Goal: Task Accomplishment & Management: Complete application form

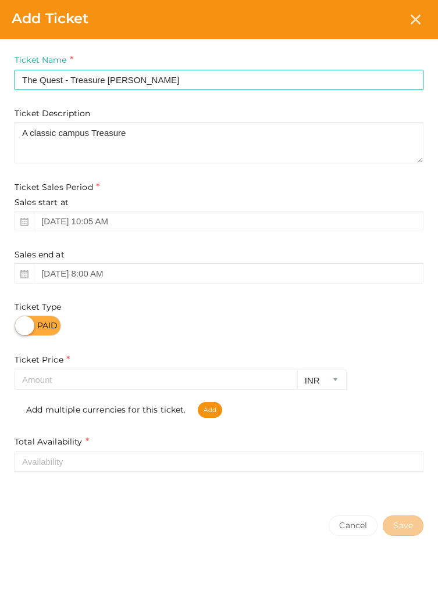
click at [62, 129] on textarea "A classic campus Treasure" at bounding box center [219, 142] width 409 height 41
click at [33, 128] on textarea "A classic Campus Treasure" at bounding box center [219, 142] width 409 height 41
click at [260, 130] on textarea "A Classic Campus Treasure" at bounding box center [219, 142] width 409 height 41
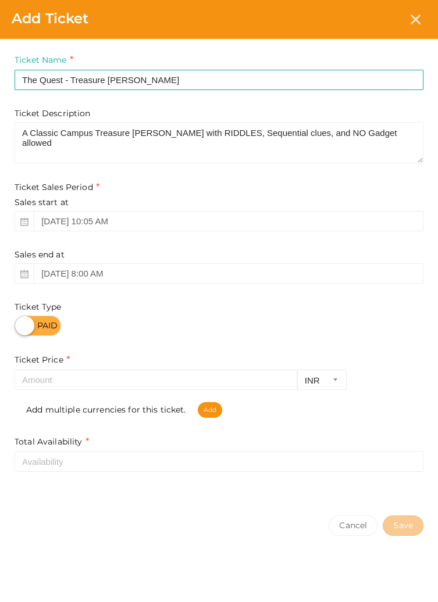
click at [333, 133] on textarea "A Classic Campus Treasure Hunt with RIDDLES, Sequential clues, and NO Gadget al…" at bounding box center [219, 142] width 409 height 41
click at [403, 124] on textarea "A Classic Campus Treasure Hunt with RIDDLES, Sequential clues, and NO Gadgets a…" at bounding box center [219, 142] width 409 height 41
click at [59, 145] on textarea "A Classic Campus Treasure Hunt with RIDDLES, Sequential clues, and NO Gadgets a…" at bounding box center [219, 142] width 409 height 41
click at [51, 145] on textarea "A Classic Campus Treasure Hunt with RIDDLES, Sequential clues, and NO Gadgets a…" at bounding box center [219, 142] width 409 height 41
click at [151, 144] on textarea "A Classic Campus Treasure Hunt with RIDDLES, Sequential clues, and NO Gadgets a…" at bounding box center [219, 142] width 409 height 41
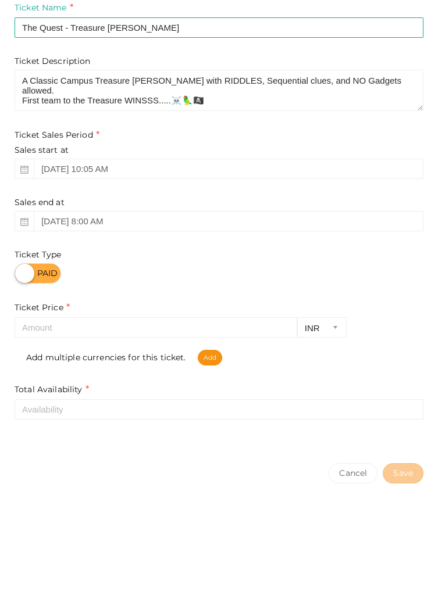
type textarea "A Classic Campus Treasure Hunt with RIDDLES, Sequential clues, and NO Gadgets a…"
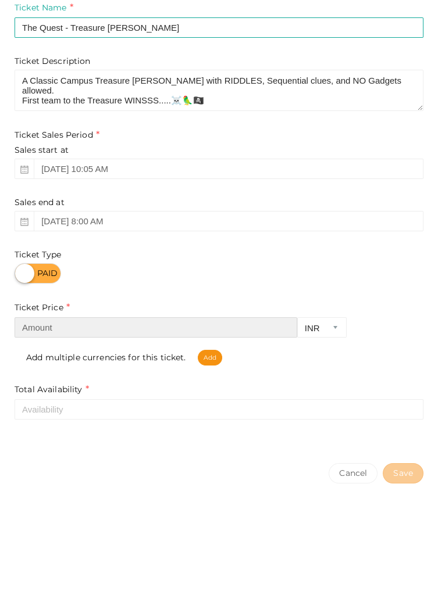
click at [95, 384] on input "number" at bounding box center [156, 380] width 283 height 20
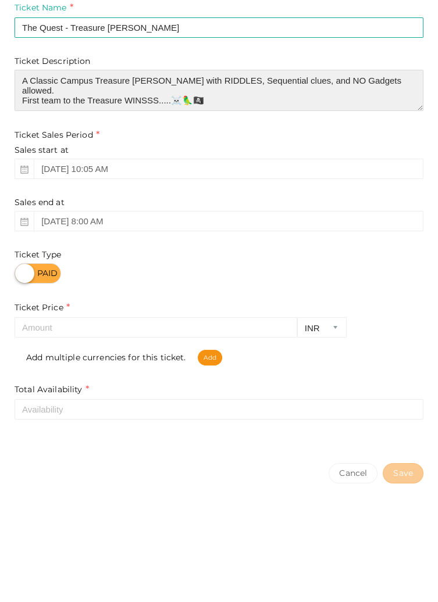
click at [63, 144] on textarea "A Classic Campus Treasure Hunt with RIDDLES, Sequential clues, and NO Gadgets a…" at bounding box center [219, 142] width 409 height 41
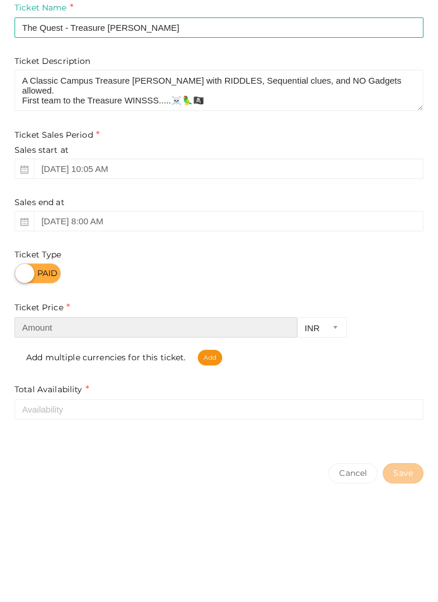
click at [109, 376] on input "number" at bounding box center [156, 380] width 283 height 20
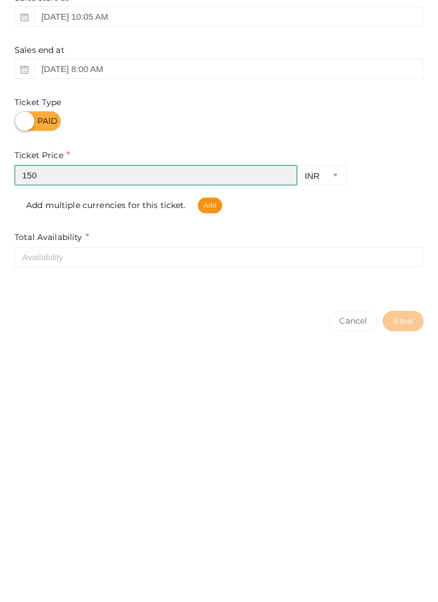
type input "150"
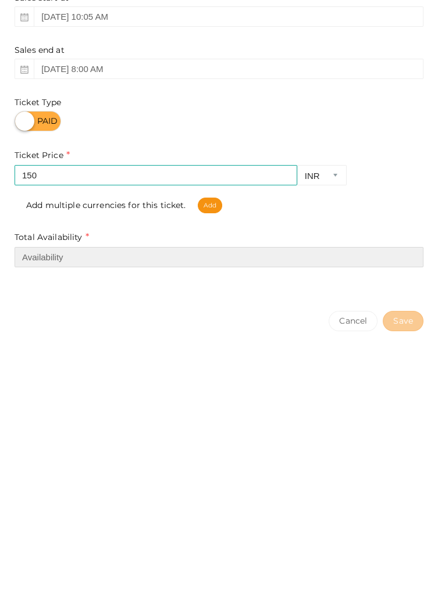
click at [109, 465] on input "number" at bounding box center [219, 462] width 409 height 20
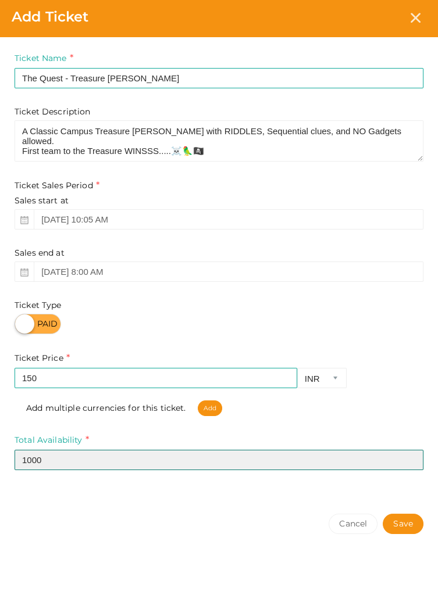
type input "1000"
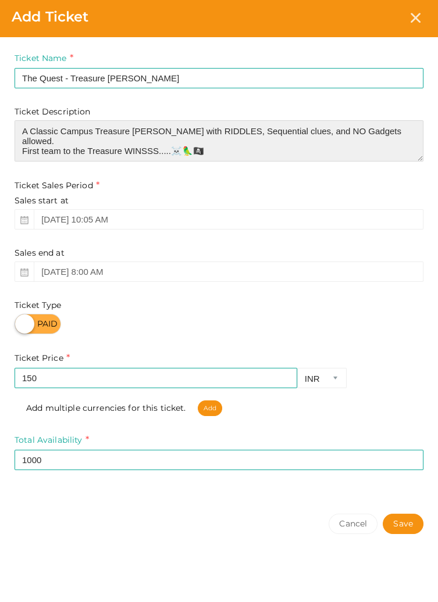
click at [63, 145] on textarea "A Classic Campus Treasure Hunt with RIDDLES, Sequential clues, and NO Gadgets a…" at bounding box center [219, 142] width 409 height 41
click at [68, 143] on textarea "A Classic Campus Treasure Hunt with RIDDLES, Sequential clues, and NO Gadgets a…" at bounding box center [219, 142] width 409 height 41
click at [57, 148] on textarea "A Classic Campus Treasure Hunt with RIDDLES, Sequential clues, and NO Gadgets a…" at bounding box center [219, 142] width 409 height 41
click at [61, 145] on textarea "A Classic Campus Treasure Hunt with RIDDLES, Sequential clues, and NO Gadgets a…" at bounding box center [219, 142] width 409 height 41
click at [91, 147] on textarea "A Classic Campus Treasure Hunt with RIDDLES, Sequential clues, and NO Gadgets a…" at bounding box center [219, 142] width 409 height 41
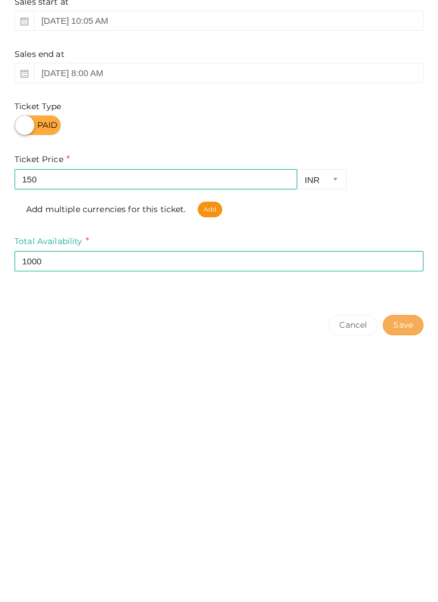
type textarea "A Classic Campus Treasure Hunt with RIDDLES, Sequential clues, and NO Gadgets a…"
click at [404, 520] on button "Save" at bounding box center [403, 526] width 41 height 20
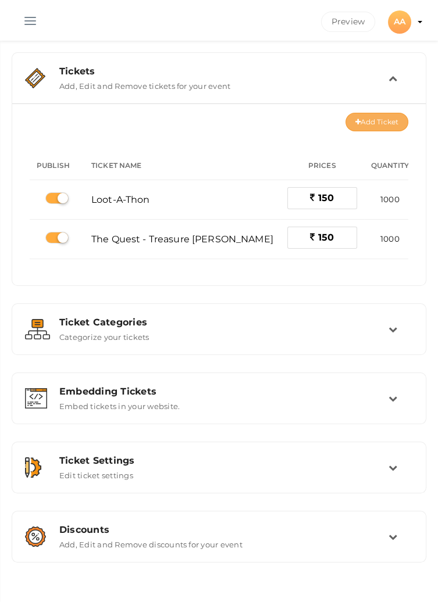
click at [375, 126] on button "Add Ticket" at bounding box center [376, 122] width 63 height 19
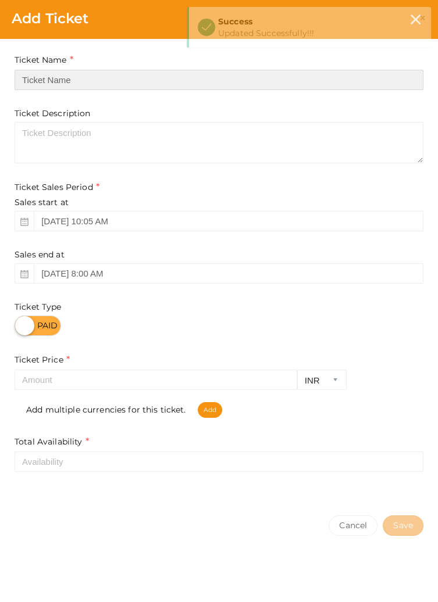
click at [215, 76] on input "text" at bounding box center [219, 80] width 409 height 20
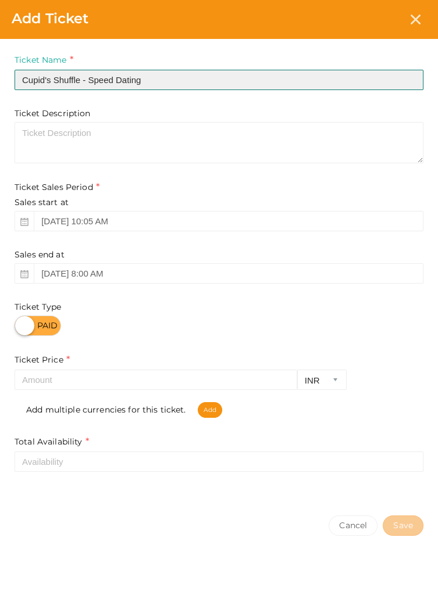
type input "Cupid's Shuffle - Speed Dating"
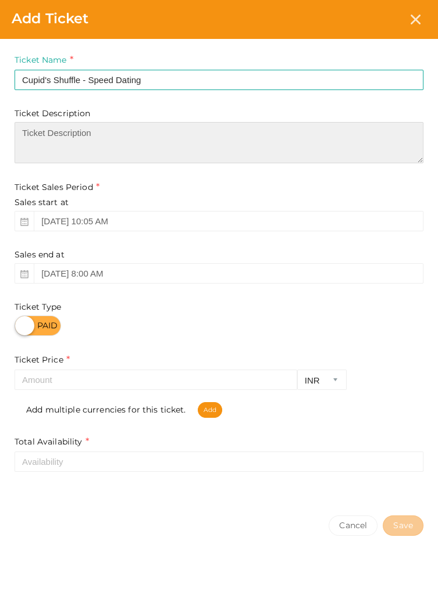
click at [222, 135] on textarea at bounding box center [219, 142] width 409 height 41
click at [208, 137] on textarea "A fun, fast-paced Dating game with 45 seconds rounds," at bounding box center [219, 142] width 409 height 41
click at [169, 134] on textarea "A fun, fast-paced Dating game with 45 seconds rounds," at bounding box center [219, 142] width 409 height 41
click at [166, 133] on textarea "A fun, fast-paced Dating game with 45 seconds rounds," at bounding box center [219, 142] width 409 height 41
click at [176, 135] on textarea "A fun, fast-paced Dating game with 45 seconds rounds," at bounding box center [219, 142] width 409 height 41
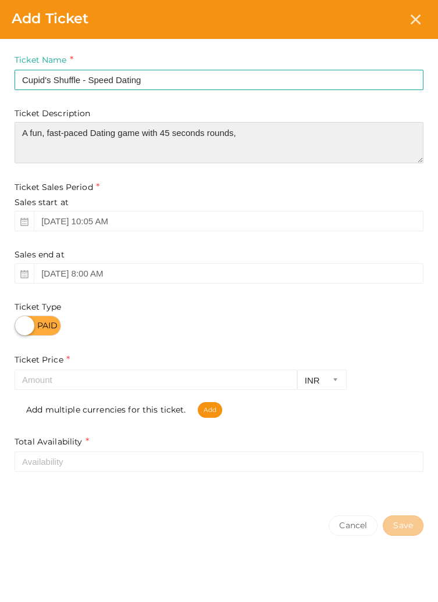
click at [176, 135] on textarea "A fun, fast-paced Dating game with 45 seconds rounds," at bounding box center [219, 142] width 409 height 41
click at [175, 135] on textarea "A fun, fast-paced Dating game with 45 seconds rounds," at bounding box center [219, 142] width 409 height 41
click at [167, 137] on textarea "A fun, fast-paced Dating game with 45 seconds rounds," at bounding box center [219, 142] width 409 height 41
click at [175, 138] on textarea "A fun, fast-paced Dating game with 45 seconds rounds," at bounding box center [219, 142] width 409 height 41
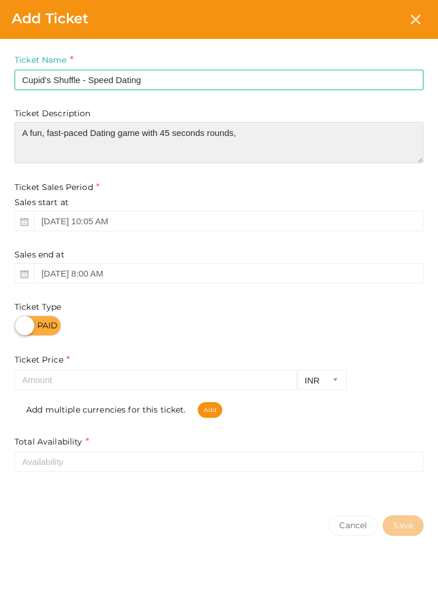
click at [171, 133] on textarea "A fun, fast-paced Dating game with 45 seconds rounds," at bounding box center [219, 142] width 409 height 41
click at [282, 133] on textarea "A fun, fast-paced Dating game with 45-seconds rounds," at bounding box center [219, 142] width 409 height 41
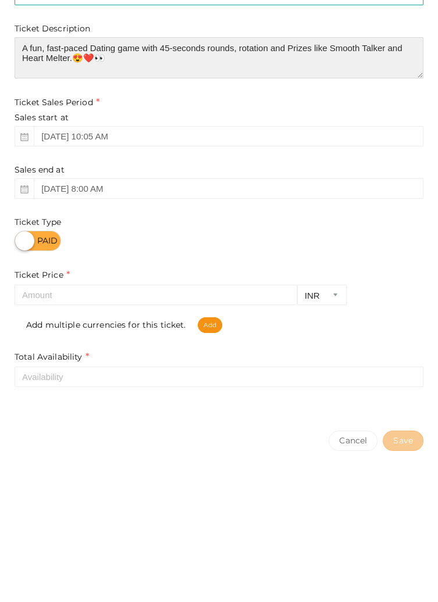
type textarea "A fun, fast-paced Dating game with 45-seconds rounds, rotation and Prizes like …"
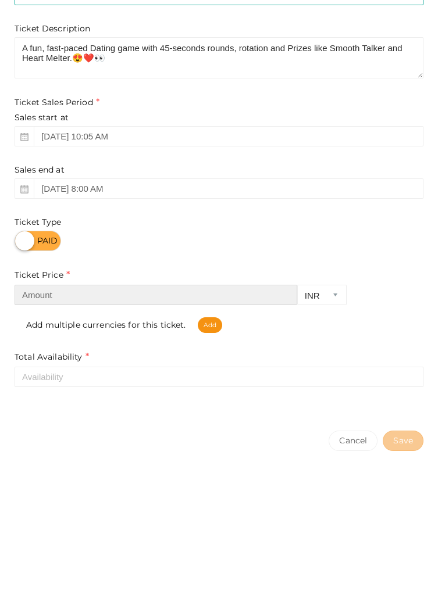
click at [91, 385] on input "number" at bounding box center [156, 380] width 283 height 20
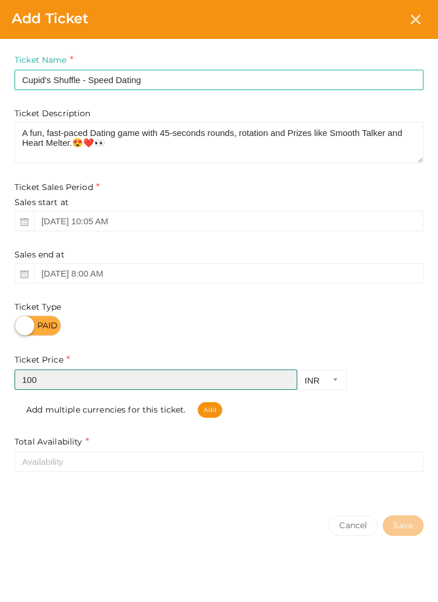
type input "100"
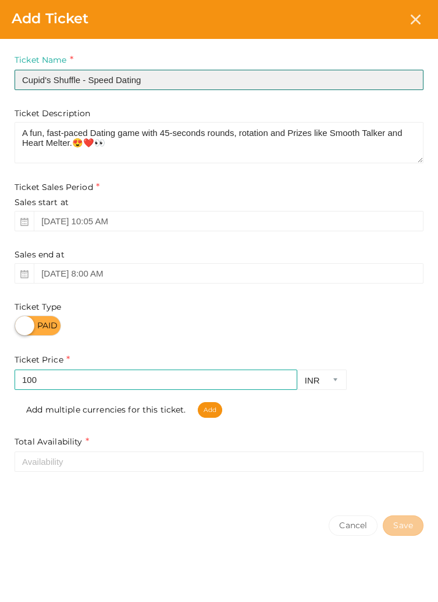
click at [208, 76] on input "Cupid's Shuffle - Speed Dating" at bounding box center [219, 80] width 409 height 20
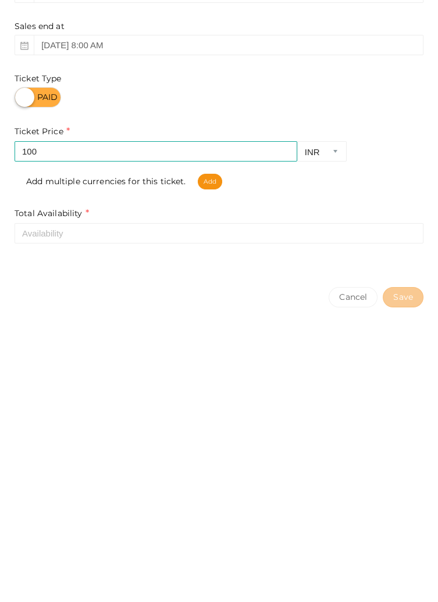
type input "Cupid's Shuffle - Speed Dating (Boys)"
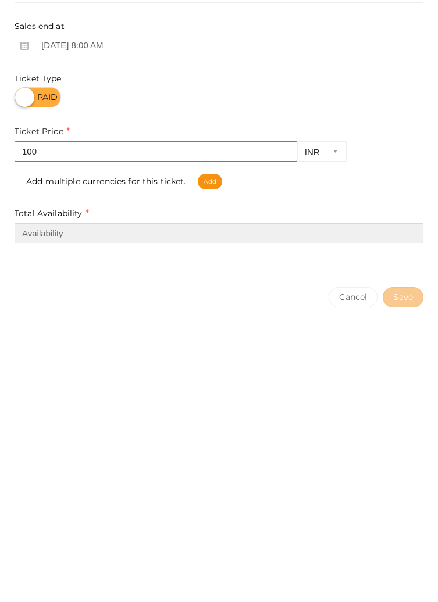
click at [94, 472] on input "number" at bounding box center [219, 462] width 409 height 20
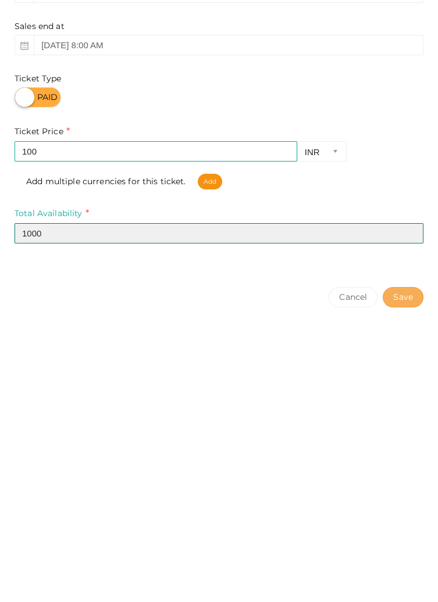
type input "1000"
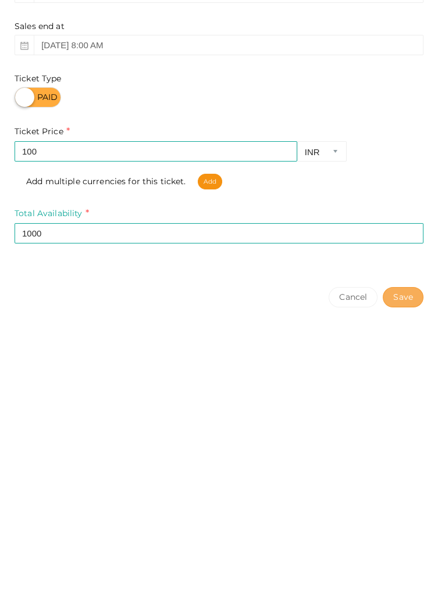
click at [399, 527] on button "Save" at bounding box center [403, 526] width 41 height 20
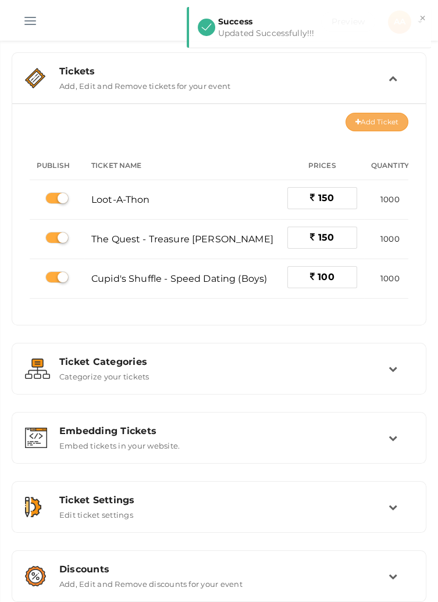
click at [374, 119] on button "Add Ticket" at bounding box center [376, 122] width 63 height 19
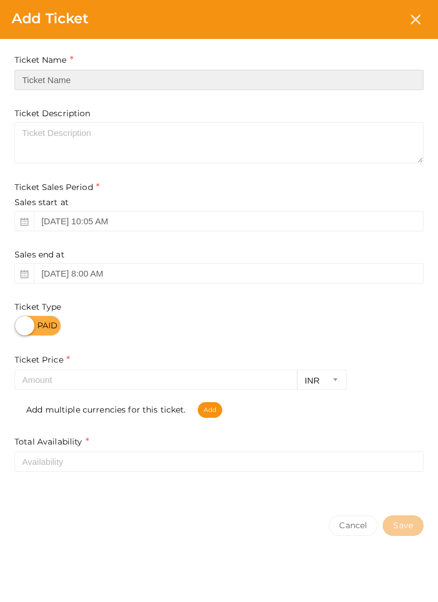
click at [133, 77] on input "text" at bounding box center [219, 80] width 409 height 20
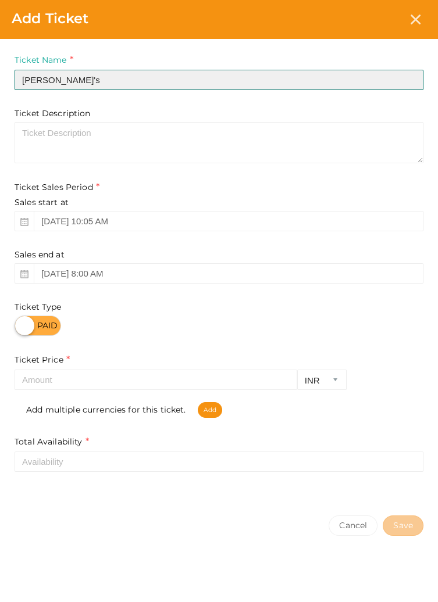
click at [48, 81] on input "Conferti's" at bounding box center [219, 80] width 409 height 20
click at [126, 75] on input "Confetti's" at bounding box center [219, 80] width 409 height 20
type input "Confetti's Carnage - Survival Game Series"
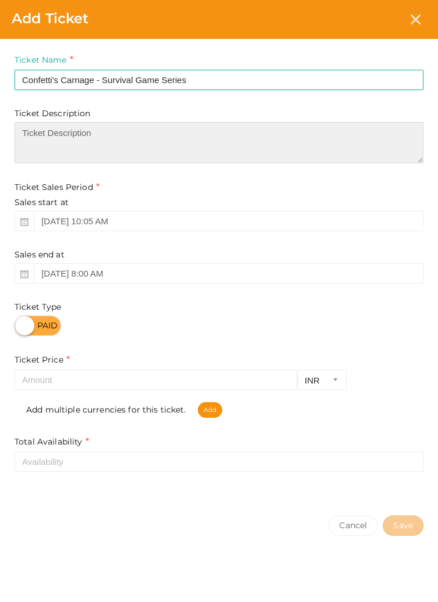
click at [217, 135] on textarea at bounding box center [219, 142] width 409 height 41
click at [78, 135] on textarea "First 50 eateries" at bounding box center [219, 142] width 409 height 41
click at [74, 137] on textarea "First 50 enteries" at bounding box center [219, 142] width 409 height 41
click at [126, 127] on textarea "First 50 entries" at bounding box center [219, 142] width 409 height 41
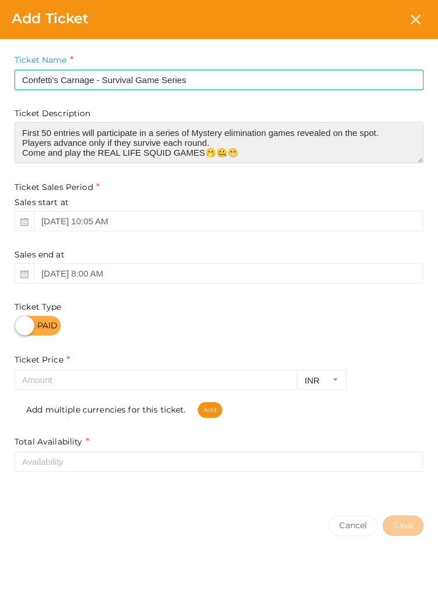
type textarea "First 50 entries will participate in a series of Mystery elimination games reve…"
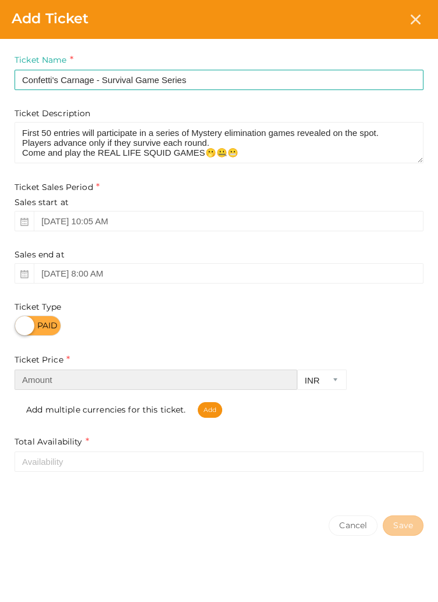
click at [53, 377] on input "number" at bounding box center [156, 380] width 283 height 20
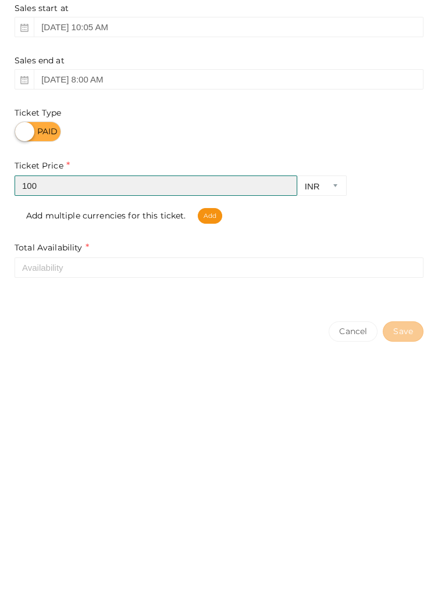
type input "100"
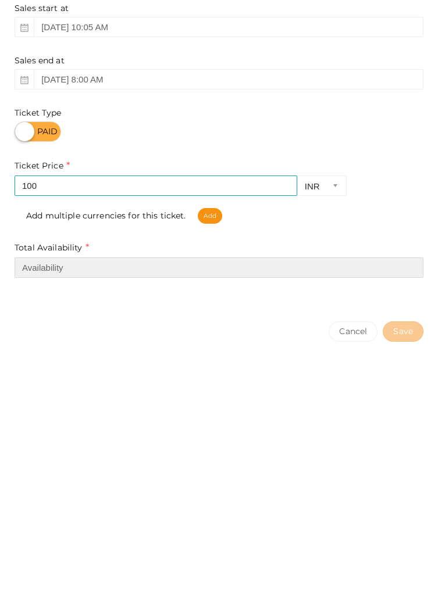
click at [51, 464] on input "number" at bounding box center [219, 462] width 409 height 20
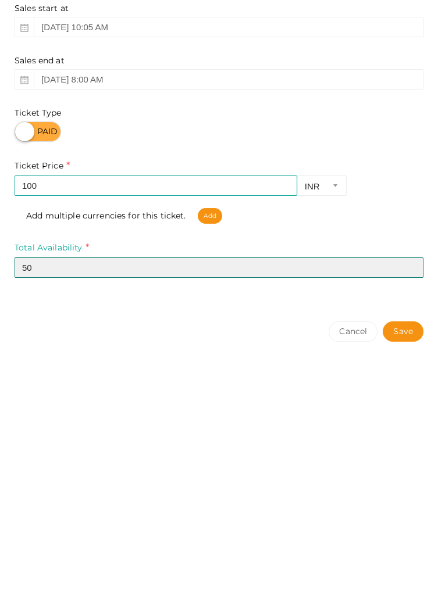
type input "5"
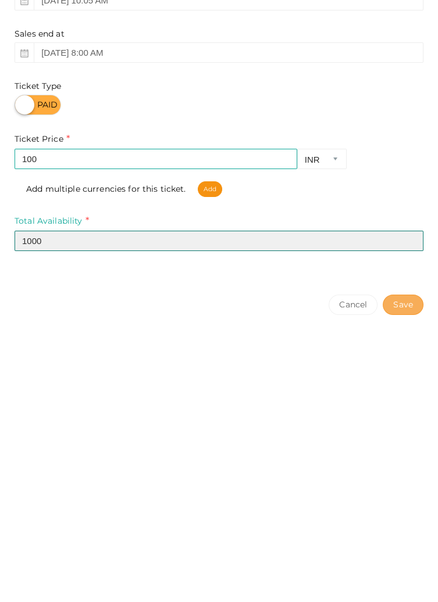
type input "1000"
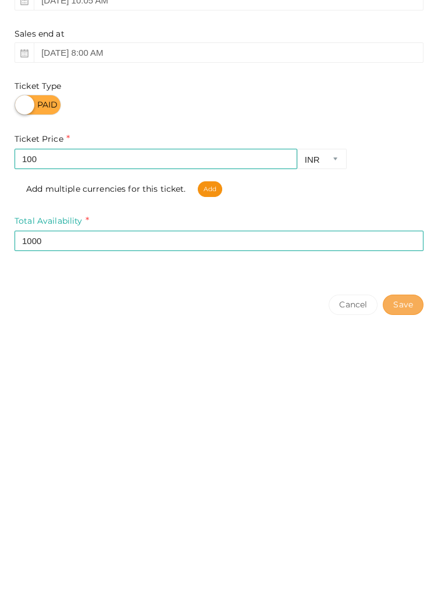
click at [404, 531] on button "Save" at bounding box center [403, 526] width 41 height 20
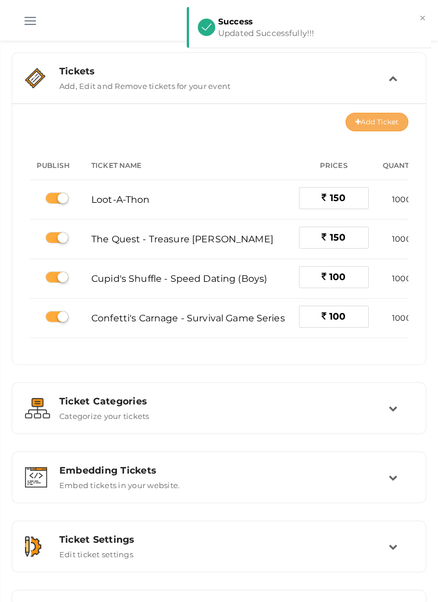
click at [376, 121] on button "Add Ticket" at bounding box center [376, 122] width 63 height 19
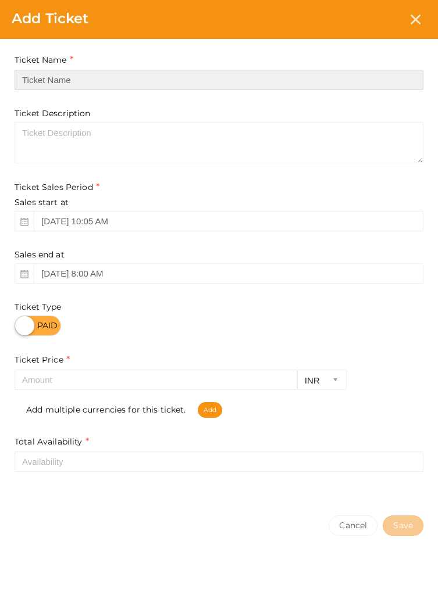
click at [185, 80] on input "text" at bounding box center [219, 80] width 409 height 20
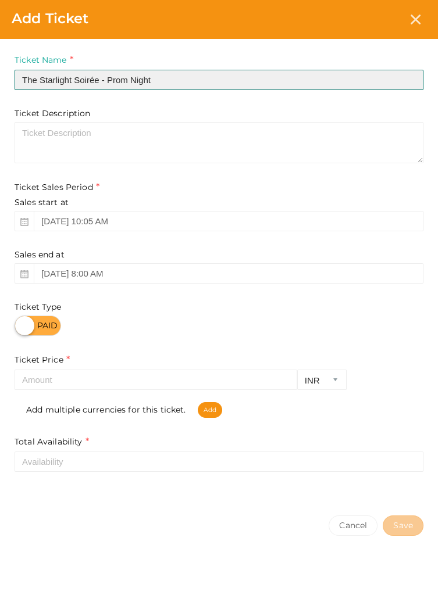
type input "The Starlight Soirée - Prom Night"
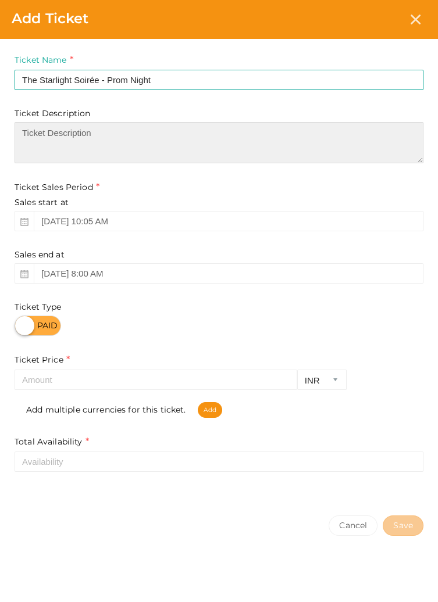
click at [158, 147] on textarea at bounding box center [219, 142] width 409 height 41
click at [52, 131] on textarea "A Prom themed" at bounding box center [219, 142] width 409 height 41
click at [136, 128] on textarea "A Prom-themed" at bounding box center [219, 142] width 409 height 41
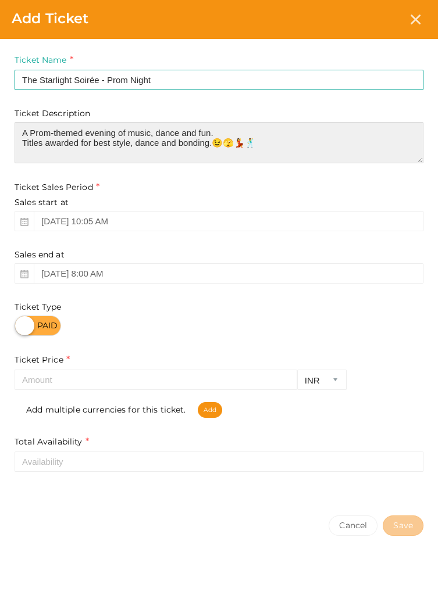
click at [363, 142] on textarea "A Prom-themed evening of music, dance and fun. Titles awarded for best style, d…" at bounding box center [219, 142] width 409 height 41
type textarea "A Prom-themed evening of music, dance and fun. Titles awarded for best style, d…"
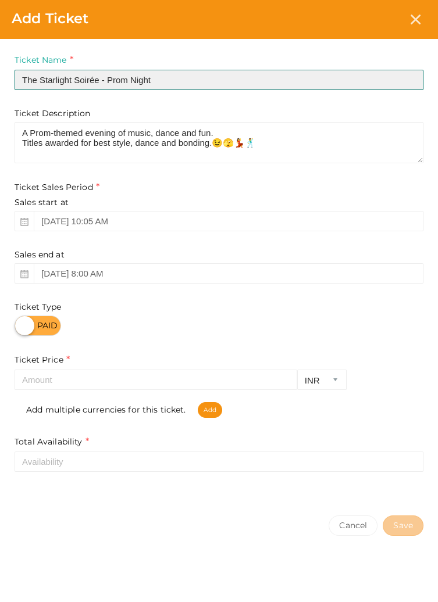
click at [205, 78] on input "The Starlight Soirée - Prom Night" at bounding box center [219, 80] width 409 height 20
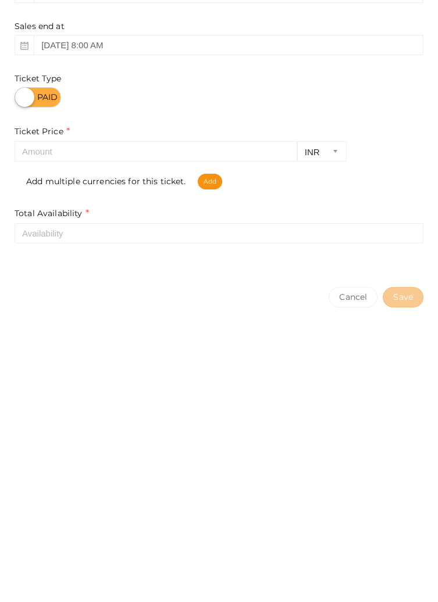
type input "The Starlight Soirée - Prom Night (Singles)"
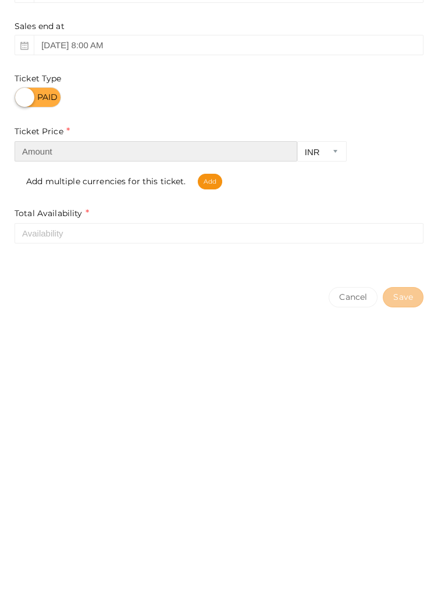
click at [119, 384] on input "number" at bounding box center [156, 380] width 283 height 20
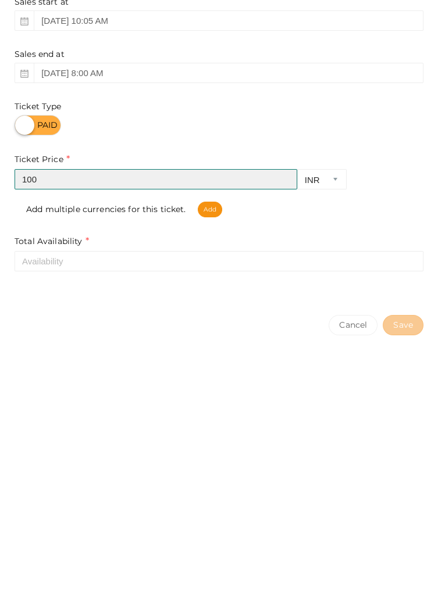
type input "100"
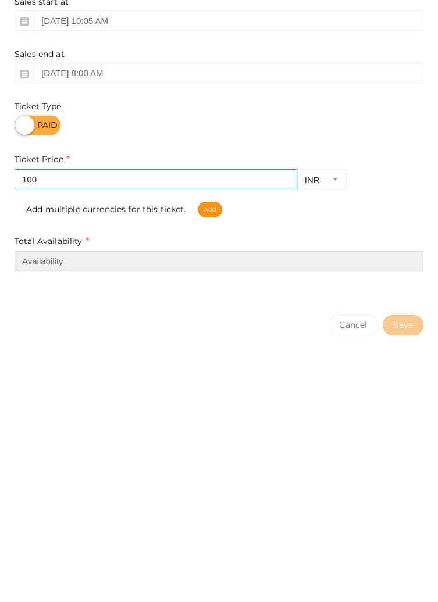
click at [194, 463] on input "number" at bounding box center [219, 462] width 409 height 20
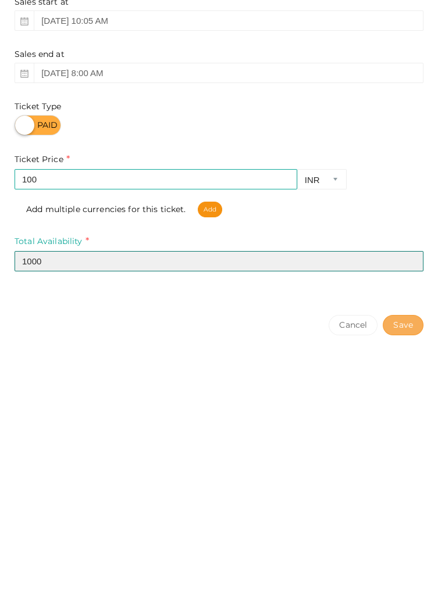
type input "1000"
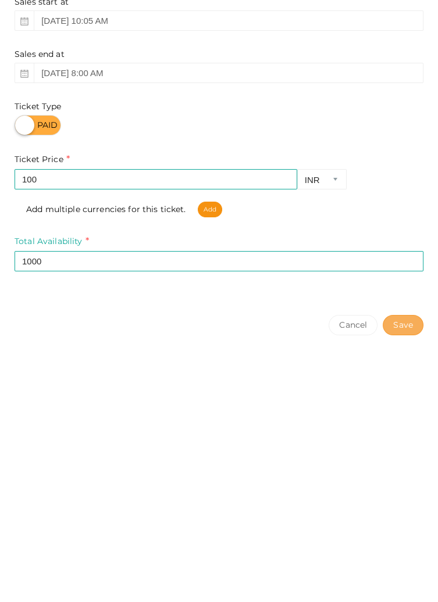
click at [401, 522] on button "Save" at bounding box center [403, 526] width 41 height 20
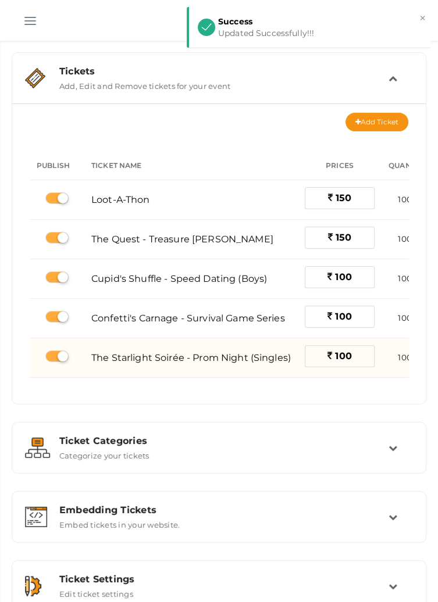
click at [269, 354] on span "The Starlight Soirée - Prom Night (Singles)" at bounding box center [190, 357] width 199 height 11
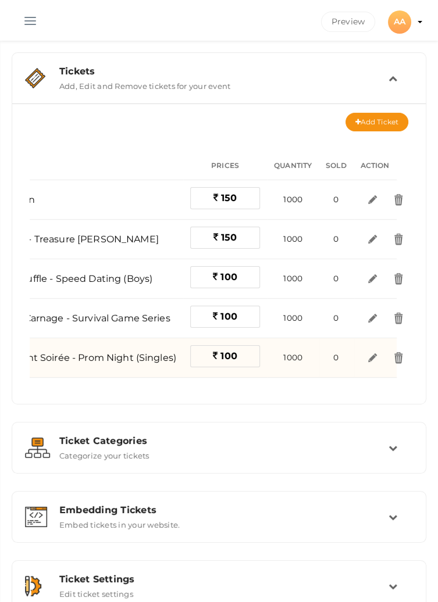
scroll to position [0, 116]
click at [377, 360] on link at bounding box center [371, 358] width 24 height 24
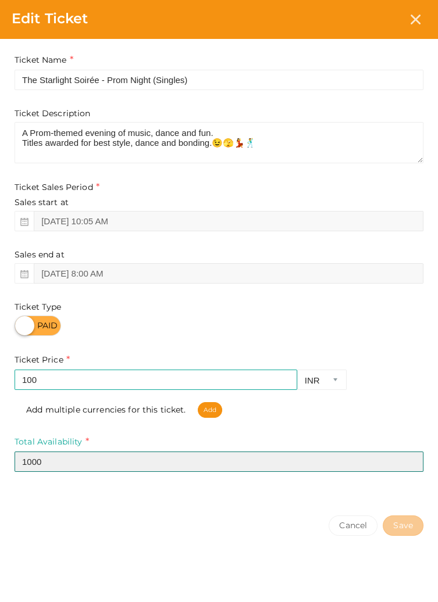
click at [322, 458] on input "1000" at bounding box center [219, 462] width 409 height 20
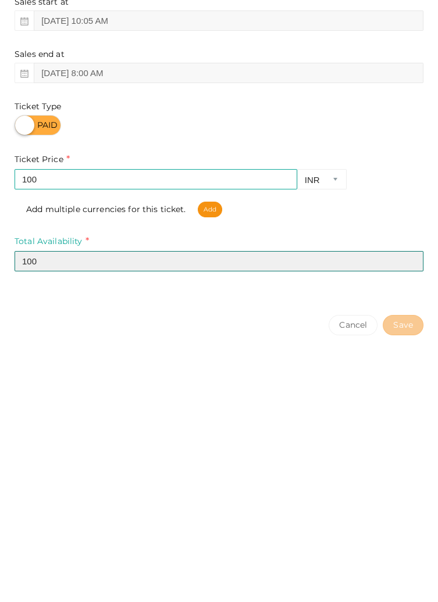
type input "1000"
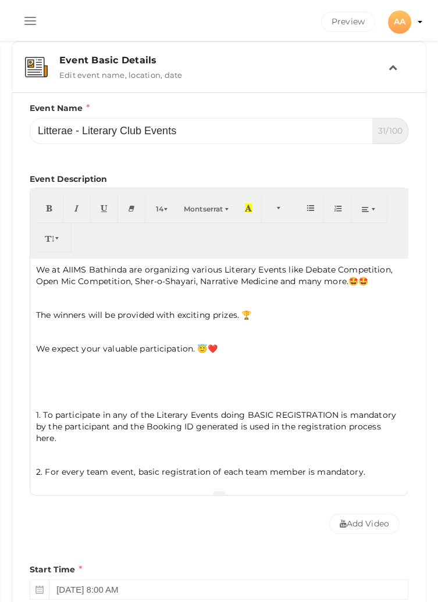
scroll to position [40, 0]
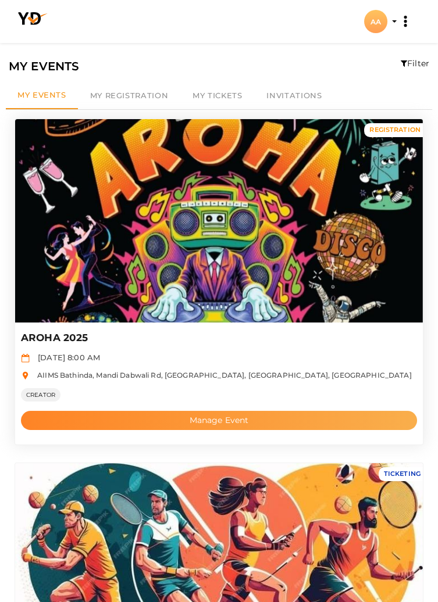
click at [228, 427] on button "Manage Event" at bounding box center [219, 420] width 396 height 19
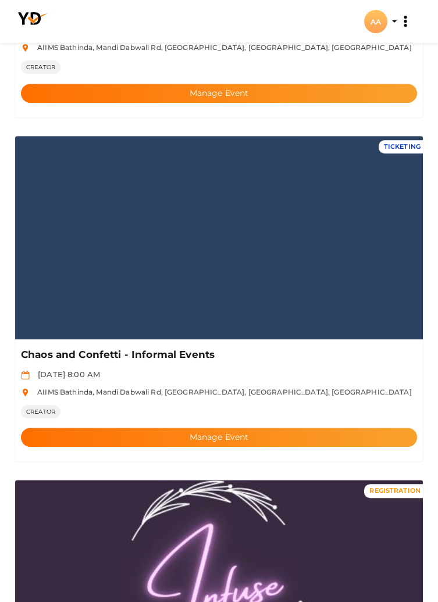
scroll to position [1364, 0]
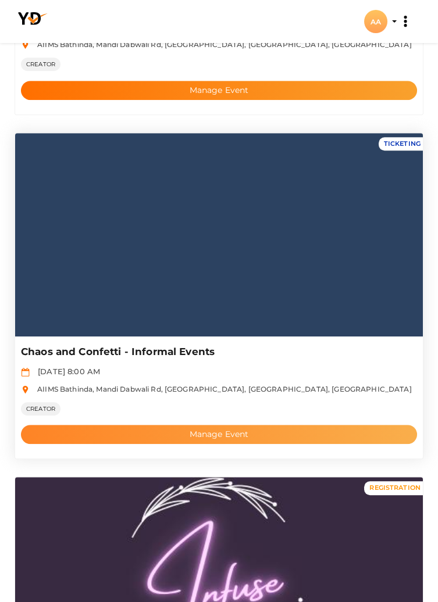
click at [249, 432] on button "Manage Event" at bounding box center [219, 434] width 396 height 19
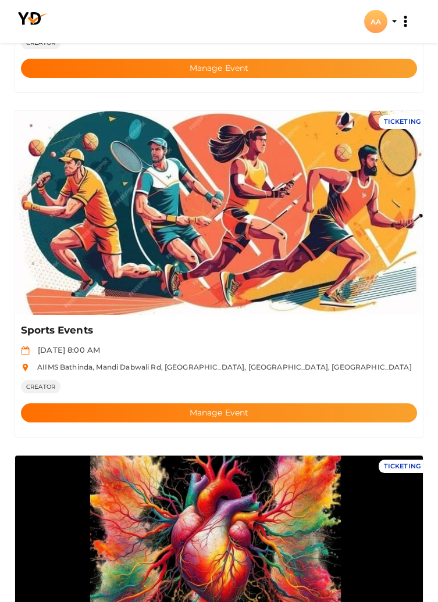
scroll to position [0, 0]
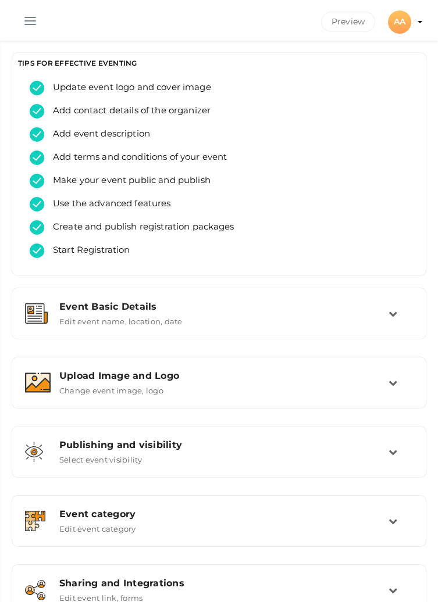
click at [21, 14] on button "button" at bounding box center [30, 18] width 30 height 30
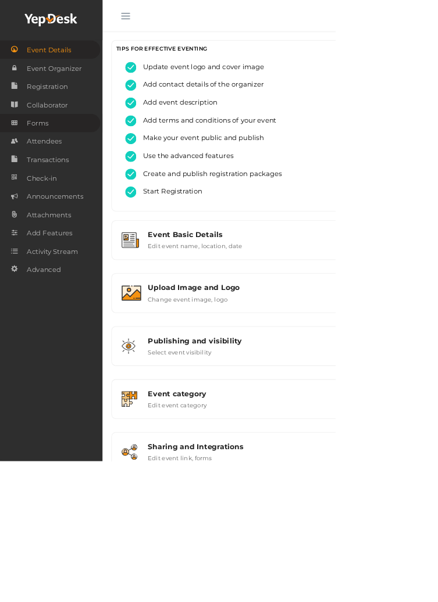
click at [70, 162] on link "Forms" at bounding box center [65, 161] width 131 height 24
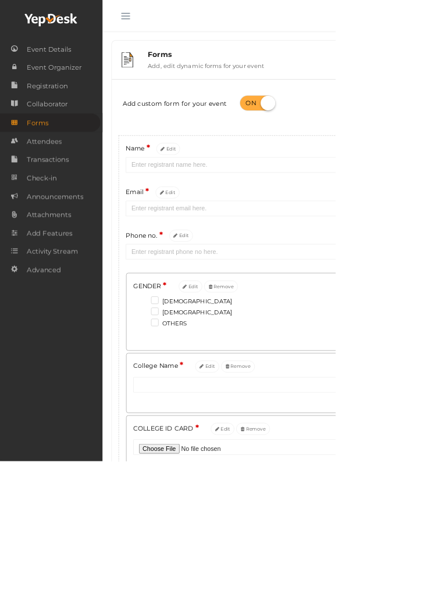
click at [165, 13] on button "button" at bounding box center [164, 18] width 30 height 30
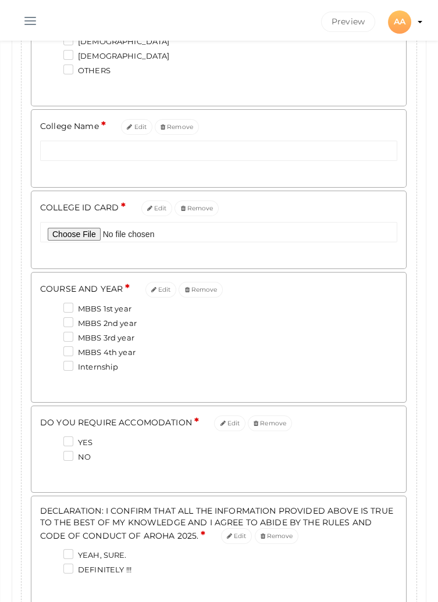
scroll to position [354, 0]
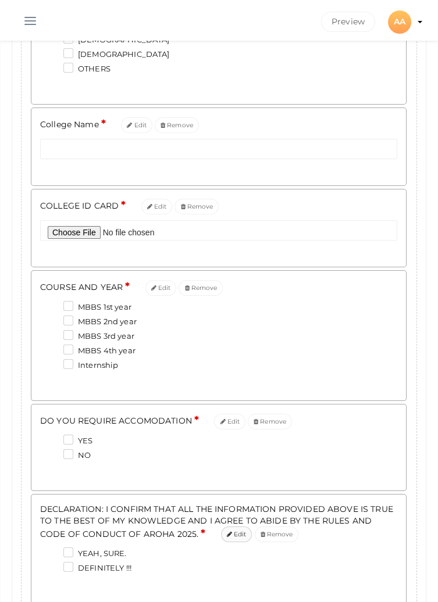
click at [221, 534] on button "Edit" at bounding box center [236, 535] width 31 height 16
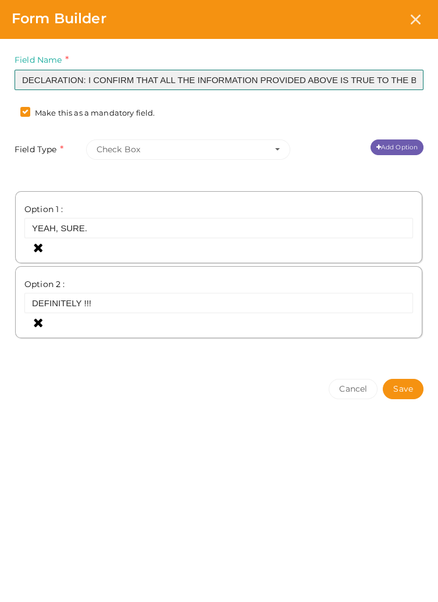
click at [394, 78] on input "DECLARATION: I CONFIRM THAT ALL THE INFORMATION PROVIDED ABOVE IS TRUE TO THE B…" at bounding box center [219, 80] width 409 height 20
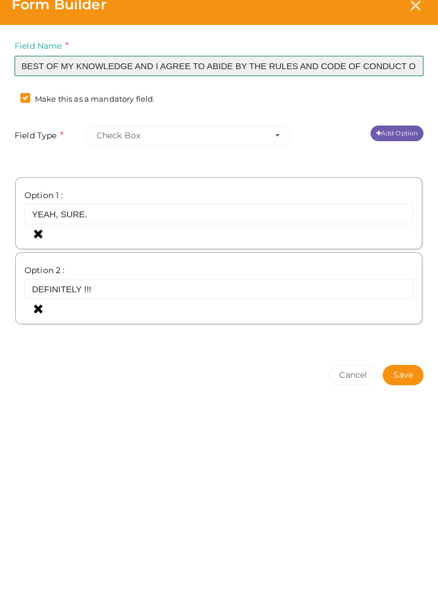
scroll to position [0, 392]
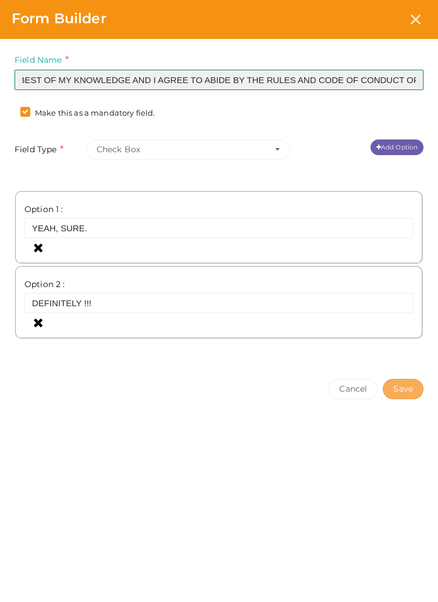
type input "DECLARATION: I CONFIRM THAT ALL THE INFORMATION PROVIDED ABOVE IS TRUE TO THE B…"
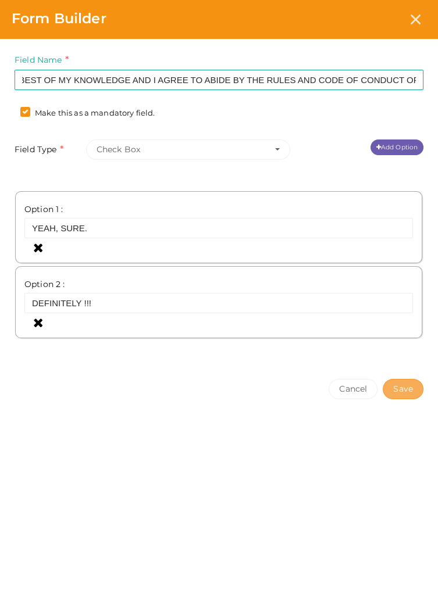
click at [401, 387] on button "Save" at bounding box center [403, 389] width 41 height 20
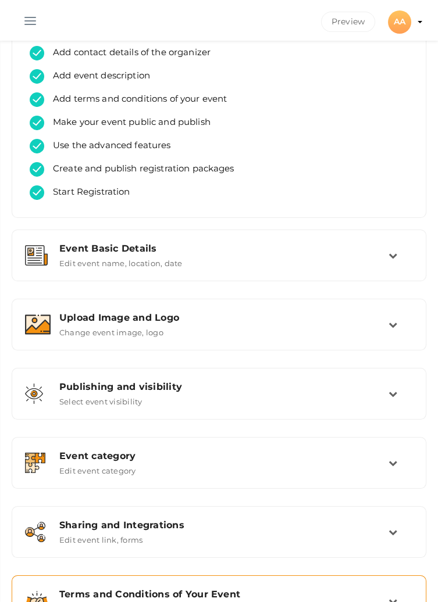
click at [328, 592] on div "Terms and Conditions of Your Event" at bounding box center [223, 594] width 329 height 11
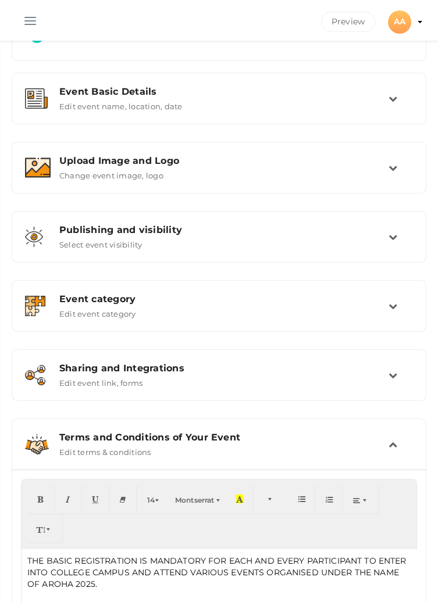
scroll to position [233, 0]
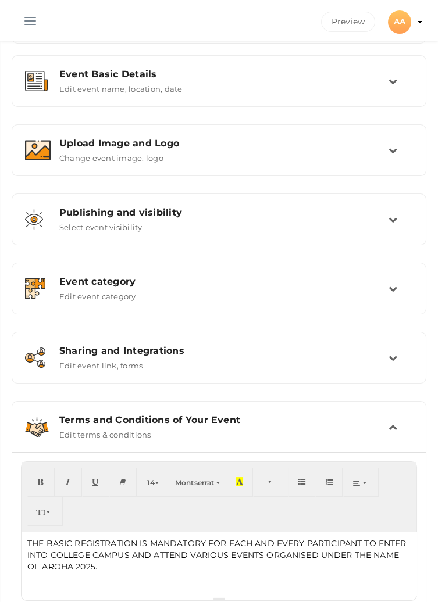
click at [123, 593] on div "THE BASIC REGISTRATION IS MANDATORY FOR EACH AND EVERY PARTICIPANT TO ENTER INT…" at bounding box center [219, 564] width 395 height 64
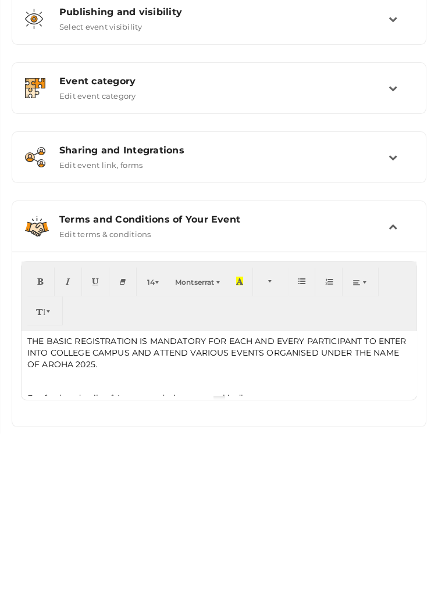
scroll to position [1, 0]
click at [172, 540] on p "THE BASIC REGISTRATION IS MANDATORY FOR EACH AND EVERY PARTICIPANT TO ENTER INT…" at bounding box center [218, 522] width 383 height 35
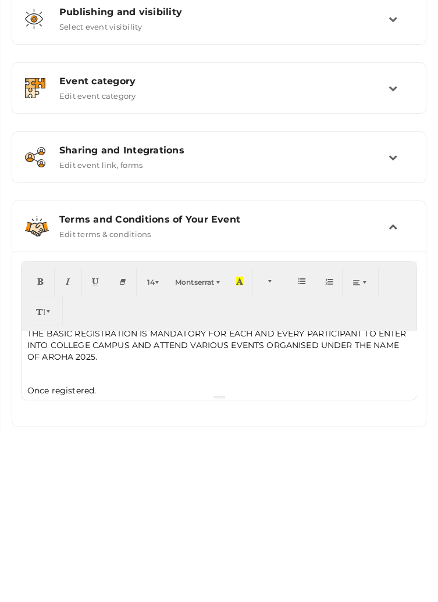
scroll to position [27, 0]
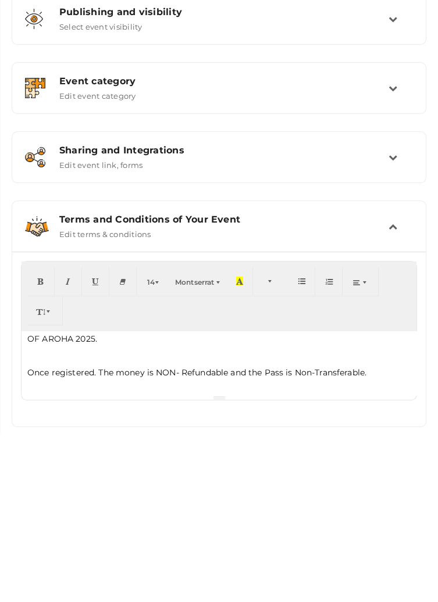
click at [168, 537] on p "Once registered. The money is NON- Refundable and the Pass is Non-Transferable." at bounding box center [218, 542] width 383 height 12
click at [171, 542] on p "Once registered. The money is NON- Refundable and the Pass is Non-Transferable." at bounding box center [218, 542] width 383 height 12
click at [177, 540] on p "Once registered. The money is NON- Refundable and the Pass is Non-Transferable." at bounding box center [218, 542] width 383 height 12
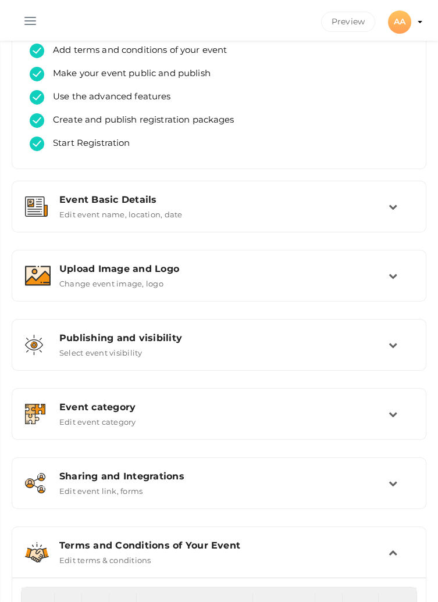
scroll to position [0, 0]
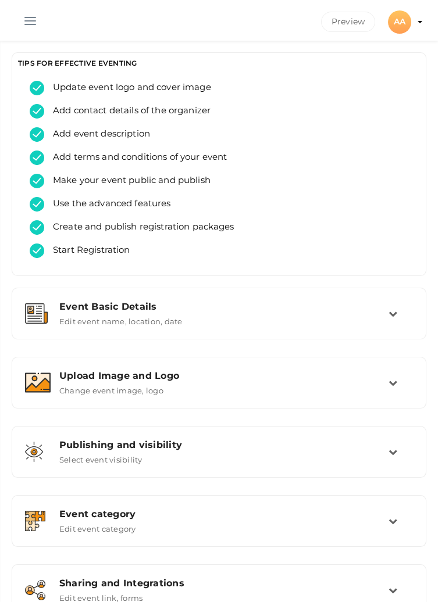
click at [30, 20] on span "button" at bounding box center [30, 20] width 12 height 1
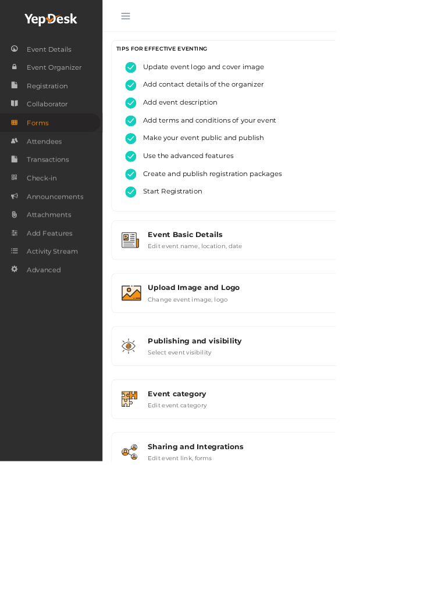
click at [437, 15] on html "Discover Events How it works Powerful Registration / Ticketing Start selling yo…" at bounding box center [219, 301] width 438 height 602
click at [437, 23] on html "Discover Events How it works Powerful Registration / Ticketing Start selling yo…" at bounding box center [219, 301] width 438 height 602
click at [158, 23] on button "button" at bounding box center [164, 18] width 30 height 30
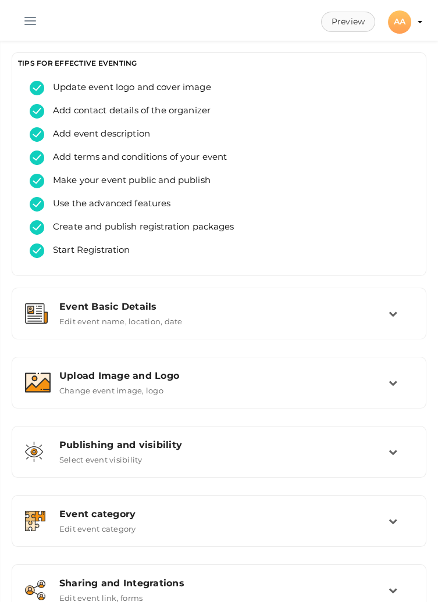
click at [344, 19] on button "Preview" at bounding box center [348, 22] width 54 height 20
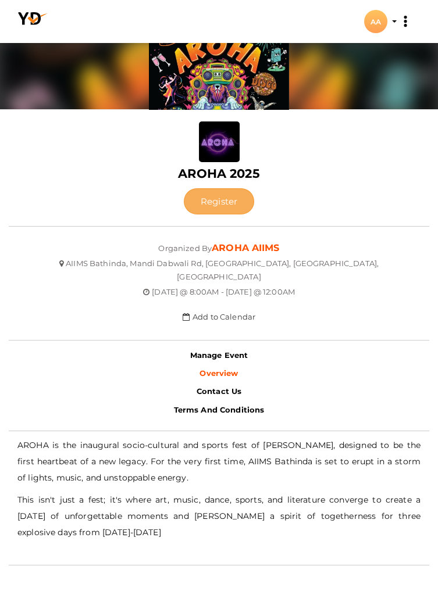
click at [216, 201] on button "Register" at bounding box center [219, 201] width 70 height 26
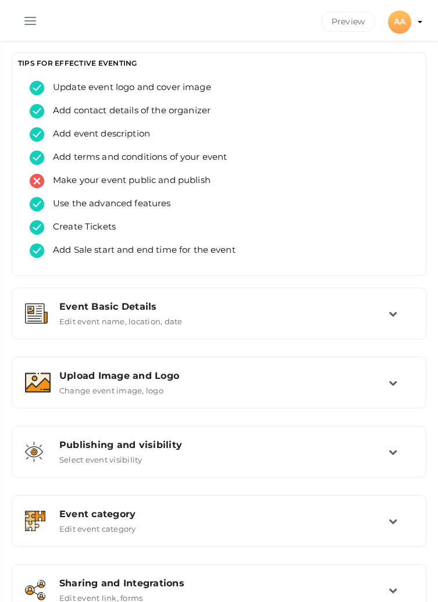
click at [32, 19] on button "button" at bounding box center [30, 18] width 30 height 30
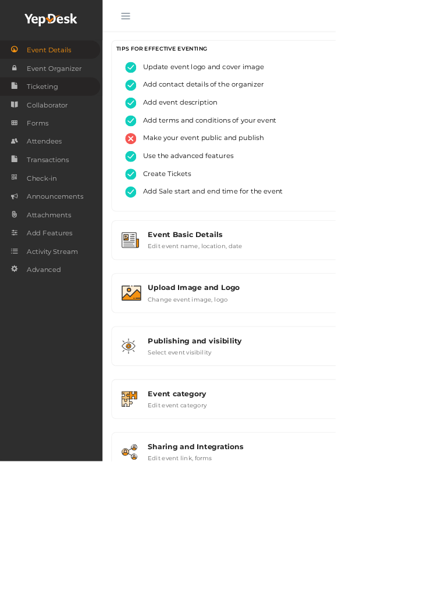
click at [88, 108] on link "Ticketing" at bounding box center [65, 113] width 131 height 24
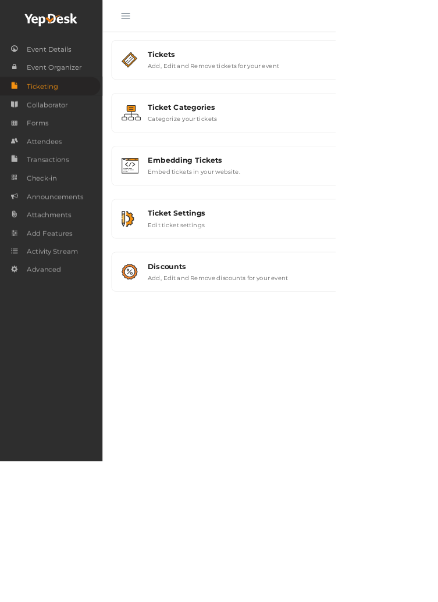
click at [163, 21] on span "button" at bounding box center [164, 20] width 12 height 1
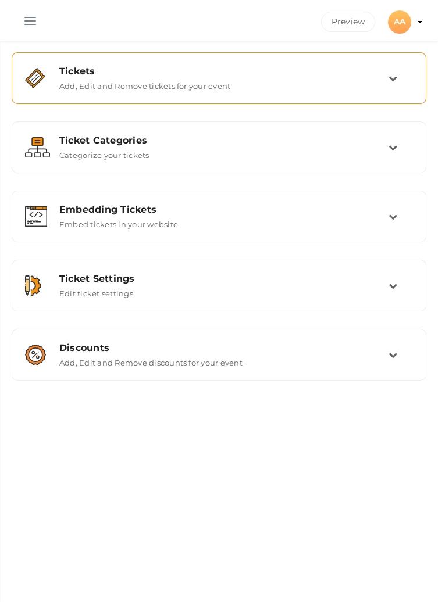
click at [395, 78] on icon at bounding box center [392, 78] width 9 height 9
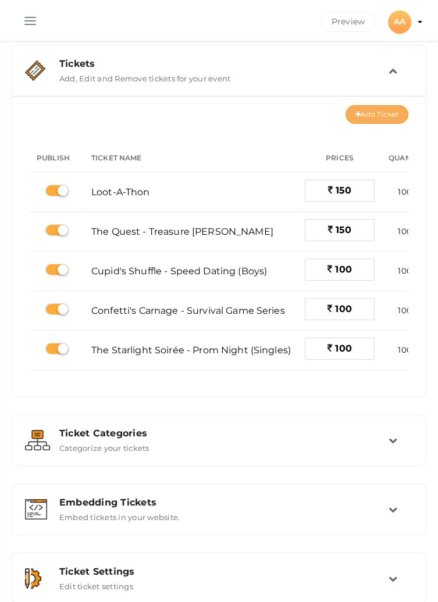
click at [359, 118] on button "Add Ticket" at bounding box center [376, 114] width 63 height 19
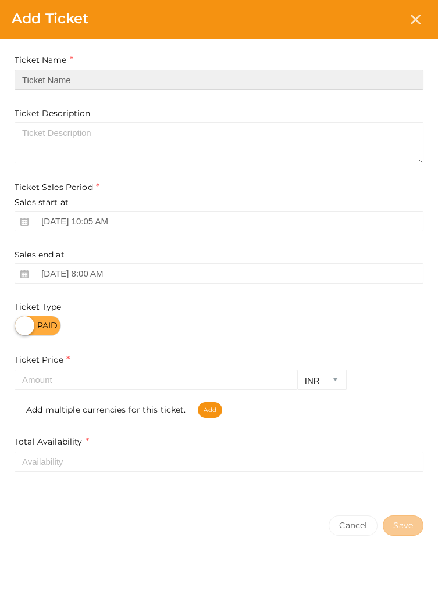
click at [145, 75] on input "text" at bounding box center [219, 80] width 409 height 20
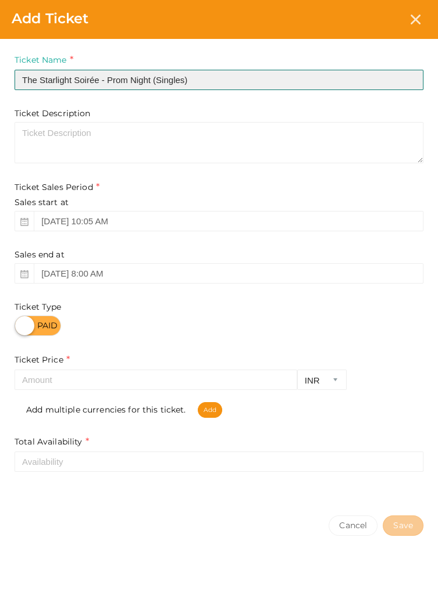
click at [181, 83] on input "The Starlight Soirée - Prom Night (Singles)" at bounding box center [219, 80] width 409 height 20
type input "The Starlight Soirée - Prom Night (Couples)"
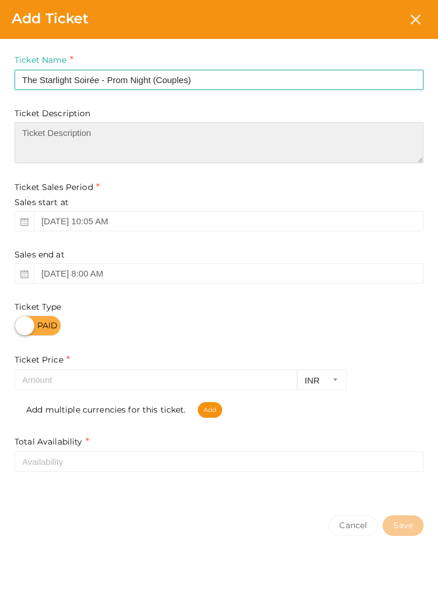
click at [157, 135] on textarea at bounding box center [219, 142] width 409 height 41
click at [326, 145] on textarea "Bring your PROM.... Let others See your Steps, Style and Vibes" at bounding box center [219, 142] width 409 height 41
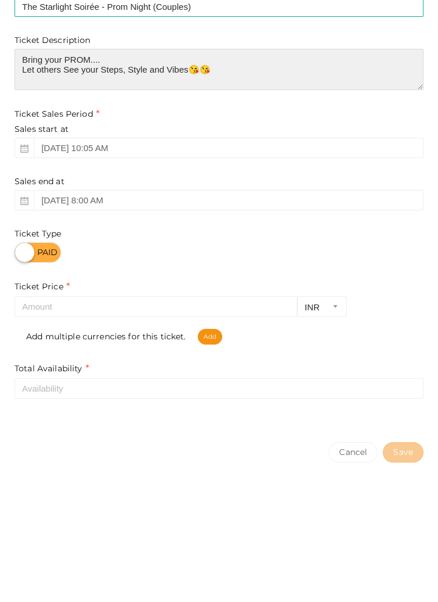
scroll to position [8, 0]
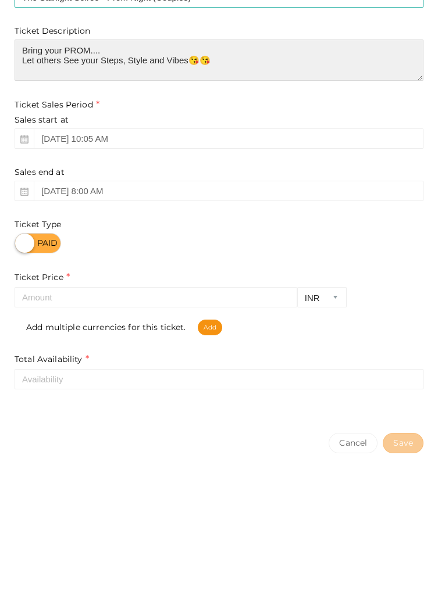
type textarea "Bring your PROM.... Let others See your Steps, Style and Vibes😘😘"
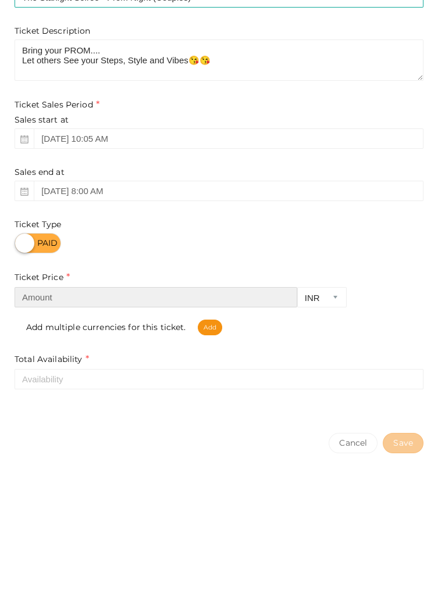
click at [103, 377] on input "number" at bounding box center [156, 380] width 283 height 20
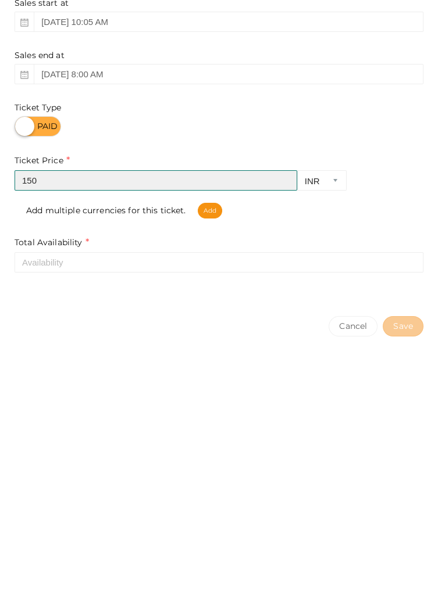
type input "150"
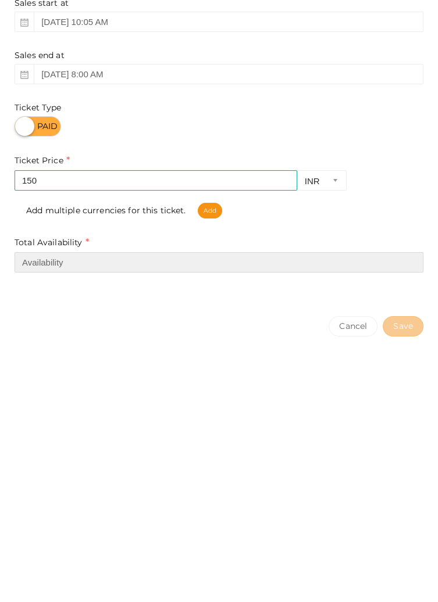
click at [149, 460] on input "number" at bounding box center [219, 462] width 409 height 20
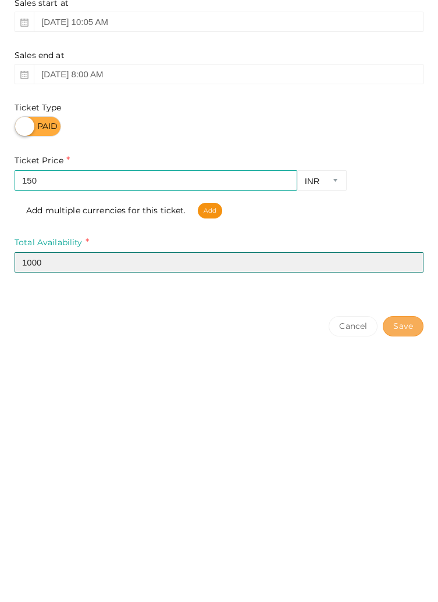
type input "1000"
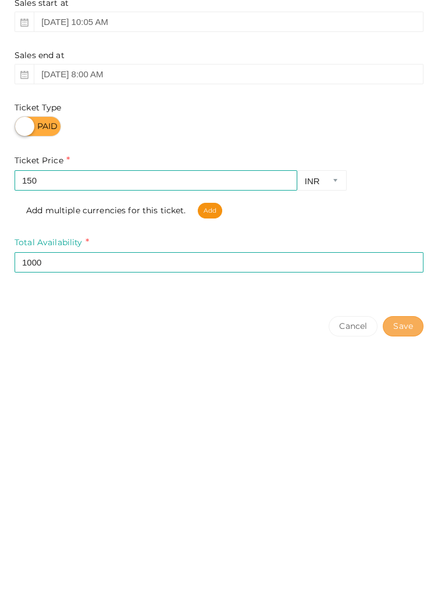
click at [401, 526] on button "Save" at bounding box center [403, 526] width 41 height 20
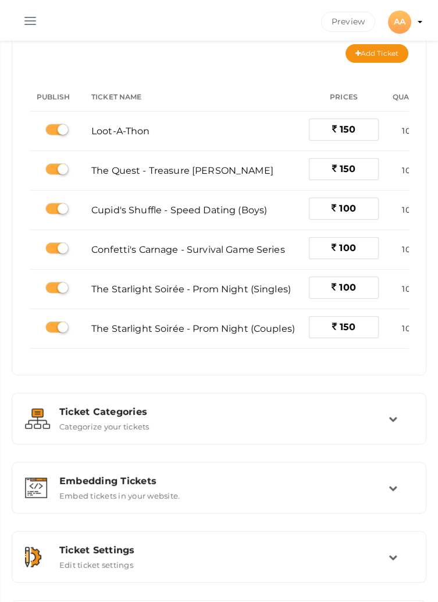
scroll to position [81, 0]
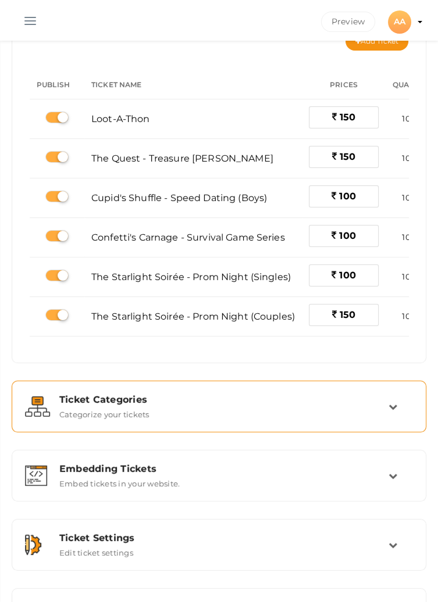
click at [392, 404] on icon at bounding box center [392, 406] width 9 height 9
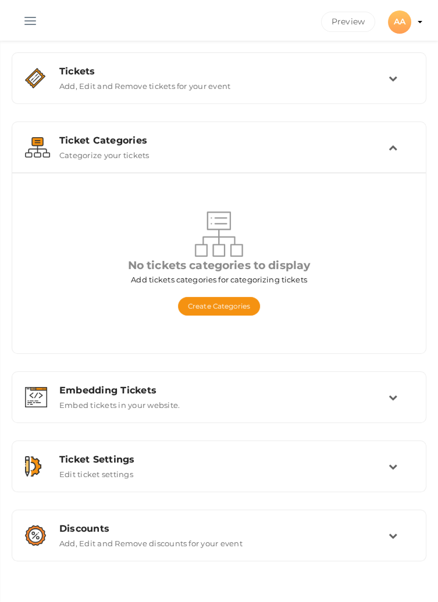
scroll to position [0, 0]
click at [389, 148] on icon at bounding box center [392, 147] width 9 height 9
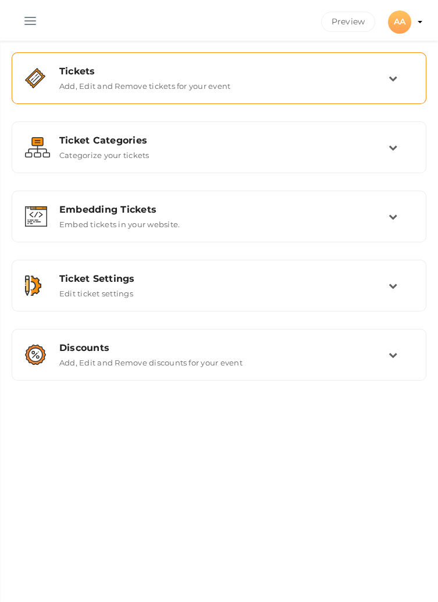
click at [384, 80] on div "Tickets Add, Edit and Remove tickets for your event" at bounding box center [220, 78] width 338 height 25
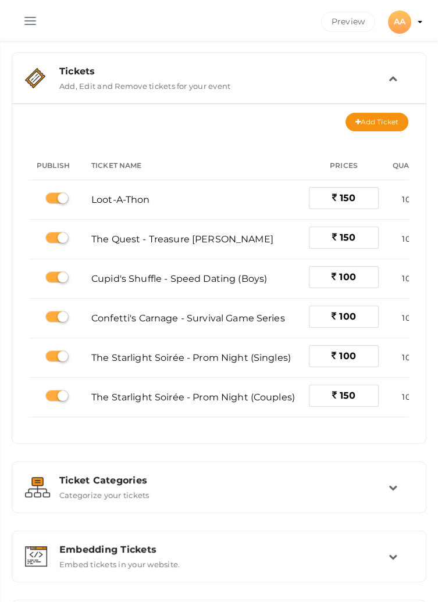
click at [395, 88] on td at bounding box center [400, 78] width 24 height 25
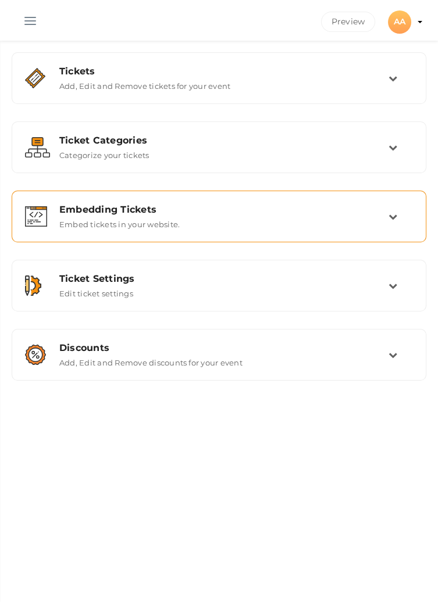
click at [395, 214] on icon at bounding box center [392, 216] width 9 height 9
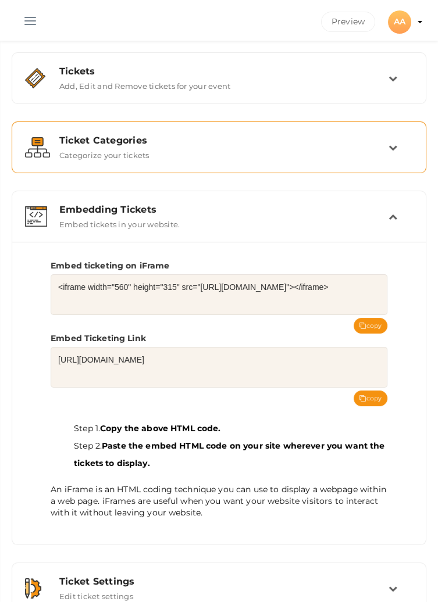
click at [389, 147] on icon at bounding box center [392, 147] width 9 height 9
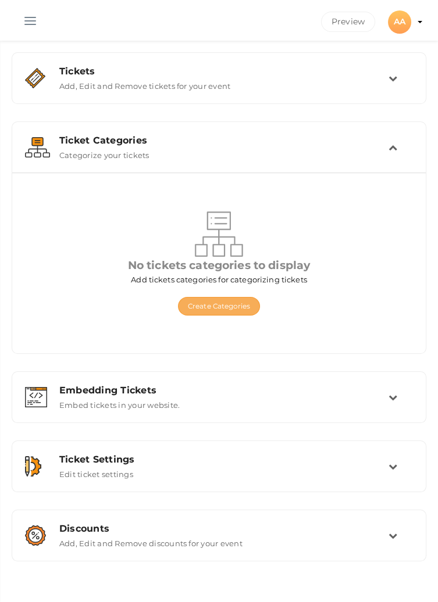
click at [231, 298] on button "Create Categories" at bounding box center [219, 306] width 82 height 19
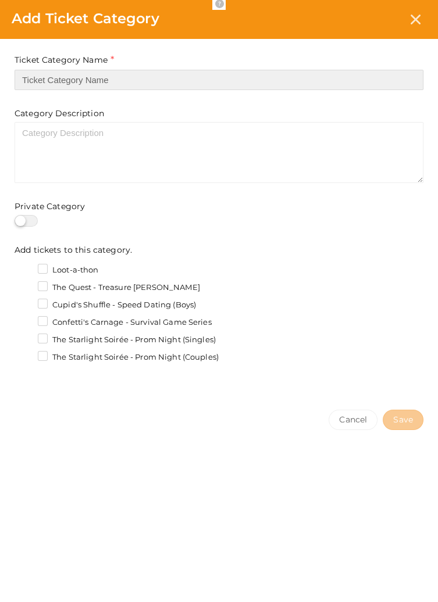
click at [164, 74] on input "text" at bounding box center [219, 80] width 409 height 20
click at [35, 74] on input "text" at bounding box center [219, 80] width 409 height 20
click at [49, 80] on input "text" at bounding box center [219, 80] width 409 height 20
paste input "The Starlight Soirée - Prom Night (Singles)"
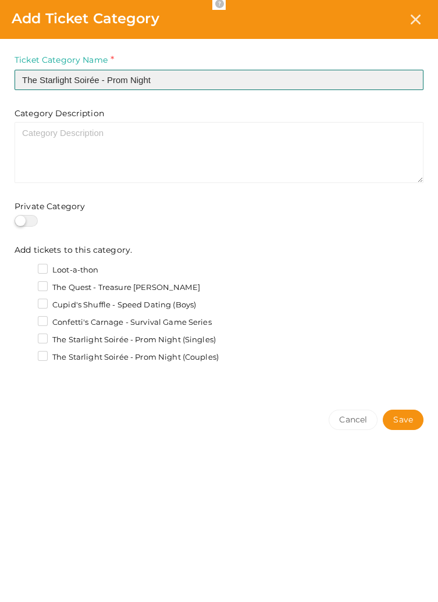
type input "The Starlight Soirée - Prom Night"
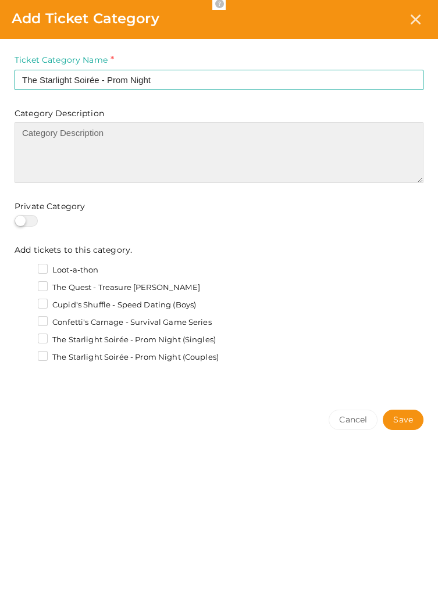
click at [69, 155] on textarea at bounding box center [219, 152] width 409 height 61
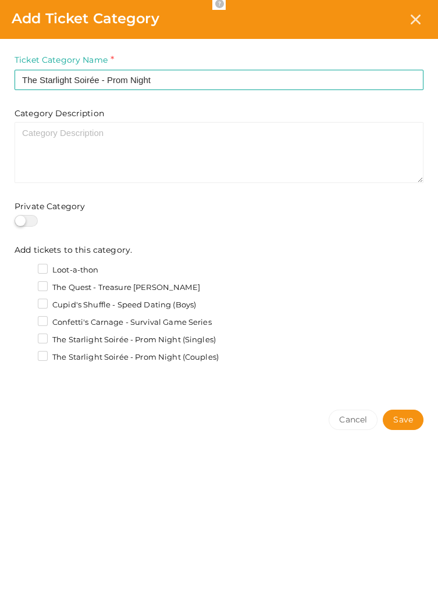
click at [47, 337] on label "The Starlight Soirée - Prom Night (Singles)" at bounding box center [127, 340] width 178 height 12
click at [26, 337] on input "The Starlight Soirée - Prom Night (Singles)" at bounding box center [26, 337] width 0 height 0
click at [45, 358] on label "The Starlight Soirée - Prom Night (Couples)" at bounding box center [128, 358] width 181 height 12
click at [26, 354] on input "The Starlight Soirée - Prom Night (Couples)" at bounding box center [26, 354] width 0 height 0
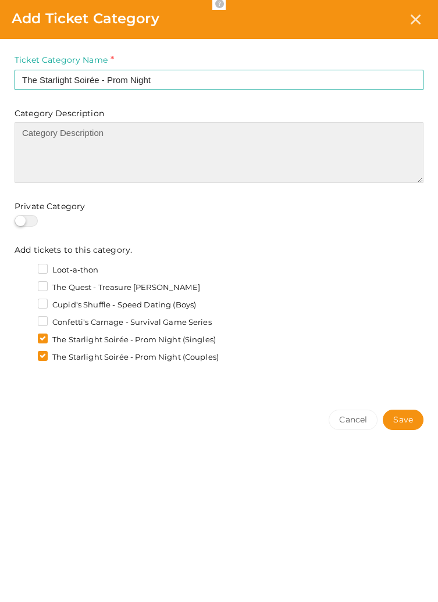
click at [184, 155] on textarea at bounding box center [219, 152] width 409 height 61
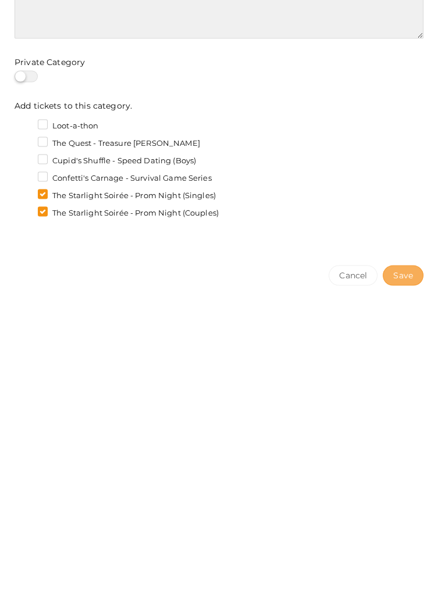
type textarea "💃🕺😘"
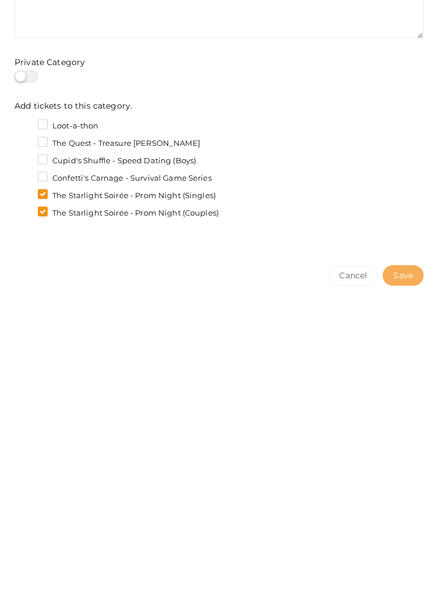
click at [411, 422] on span "Save" at bounding box center [403, 420] width 20 height 12
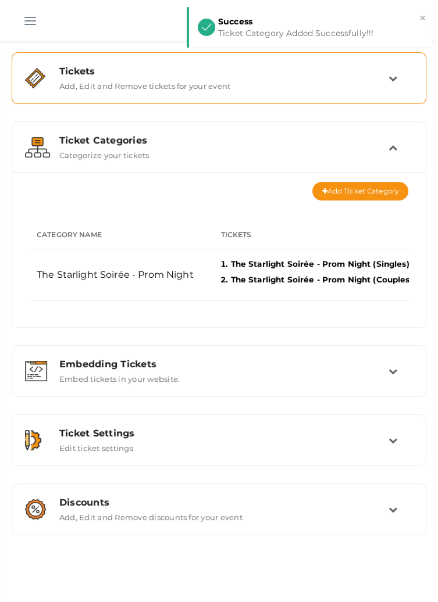
click at [382, 80] on div "Tickets Add, Edit and Remove tickets for your event" at bounding box center [220, 78] width 338 height 25
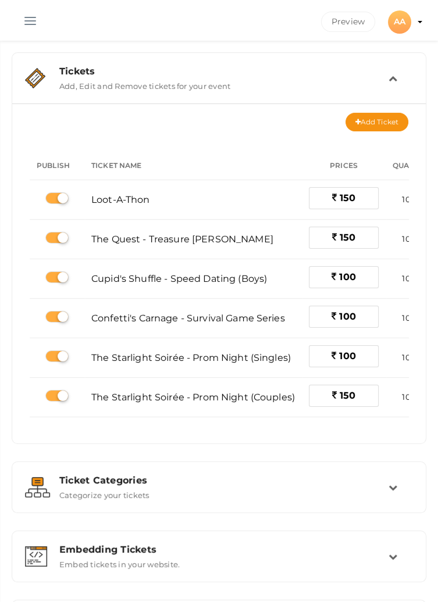
click at [383, 67] on div "Tickets" at bounding box center [223, 71] width 329 height 11
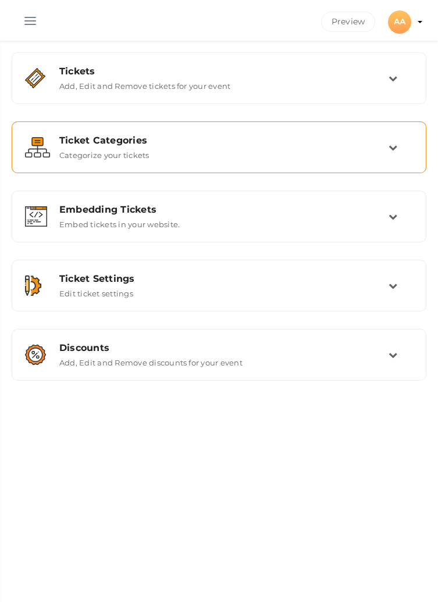
click at [394, 133] on div "Ticket Categories Categorize your tickets" at bounding box center [219, 147] width 402 height 39
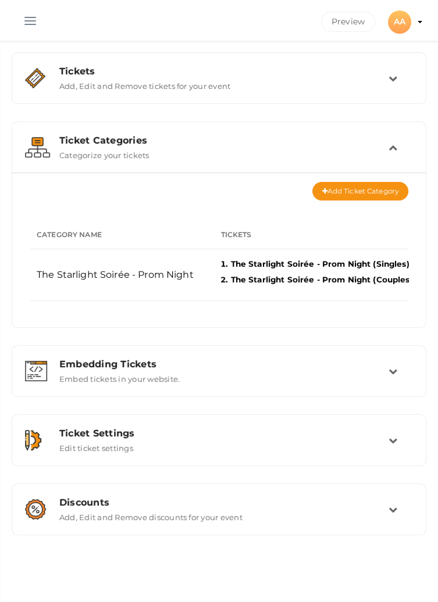
click at [385, 148] on div "Ticket Categories Categorize your tickets" at bounding box center [220, 147] width 338 height 25
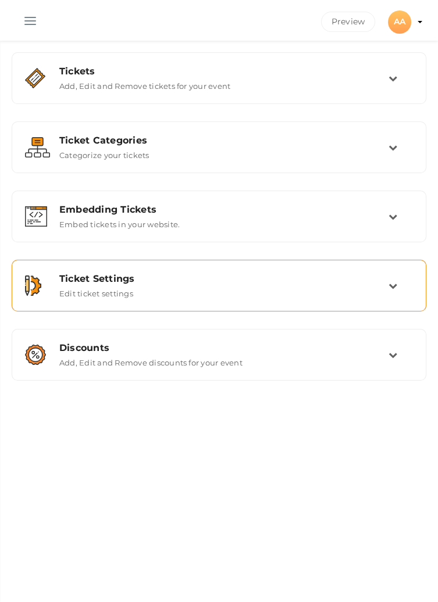
click at [389, 288] on icon at bounding box center [392, 285] width 9 height 9
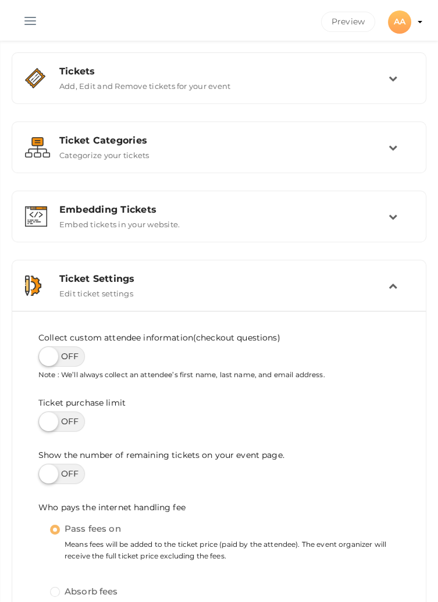
click at [69, 358] on label at bounding box center [61, 357] width 47 height 20
click at [46, 356] on input "checkbox" at bounding box center [42, 353] width 8 height 8
checkbox input "true"
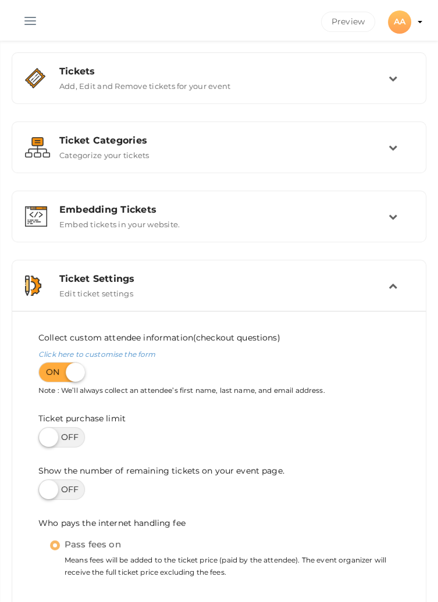
click at [388, 289] on icon at bounding box center [392, 285] width 9 height 9
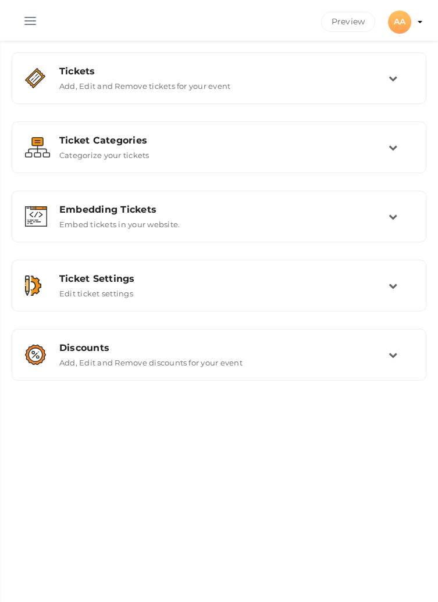
click at [20, 19] on button "button" at bounding box center [30, 18] width 30 height 30
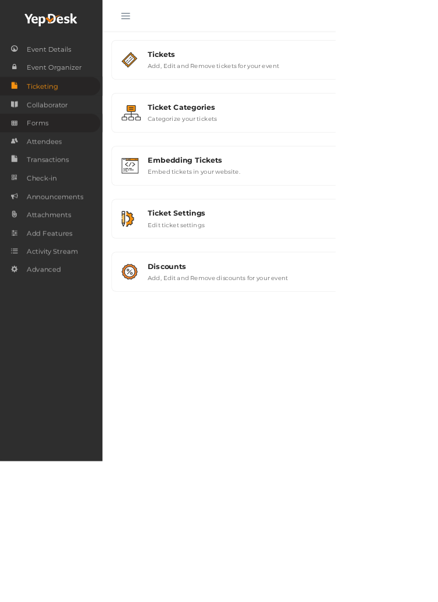
click at [75, 156] on link "Forms" at bounding box center [65, 161] width 131 height 24
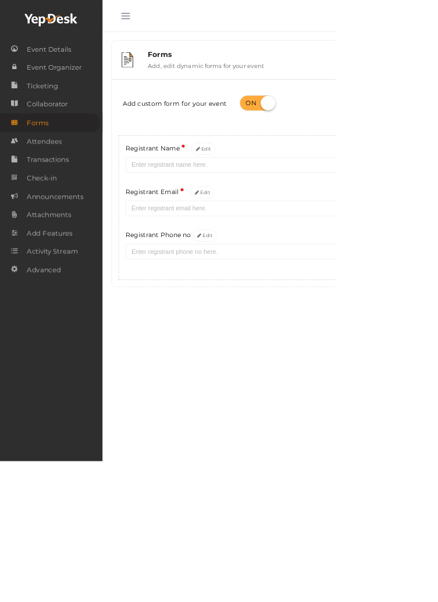
click at [166, 20] on span "button" at bounding box center [164, 20] width 12 height 1
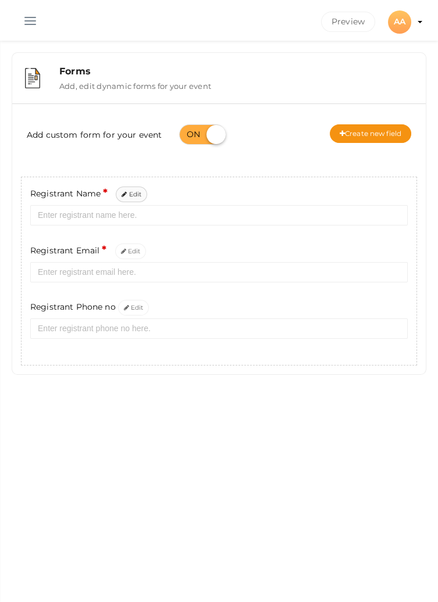
click at [135, 195] on button "Edit" at bounding box center [131, 195] width 31 height 16
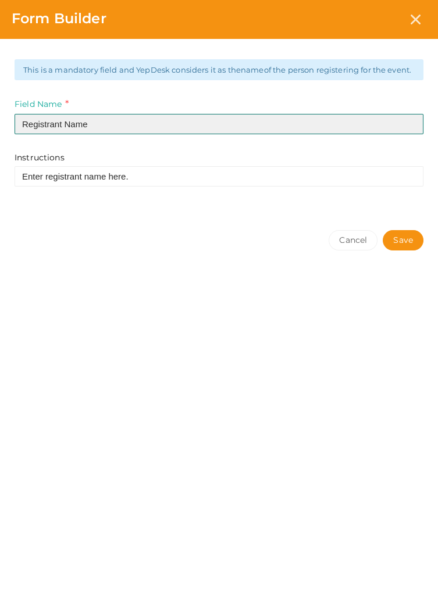
click at [67, 134] on input "Registrant Name" at bounding box center [219, 124] width 409 height 20
click at [68, 132] on input "Registrant Name" at bounding box center [219, 124] width 409 height 20
click at [66, 134] on input "Registrant Name" at bounding box center [219, 124] width 409 height 20
type input "Name"
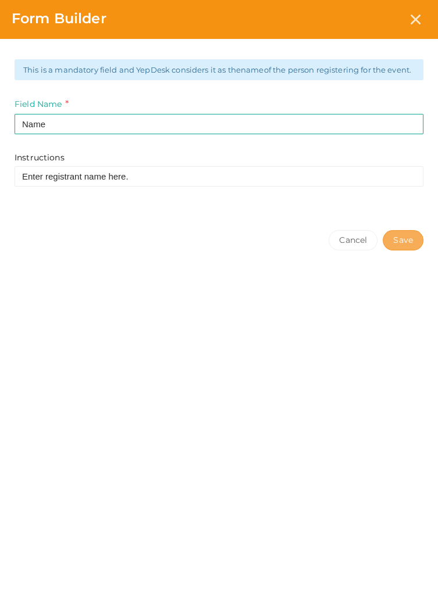
click at [410, 245] on button "Save" at bounding box center [403, 240] width 41 height 20
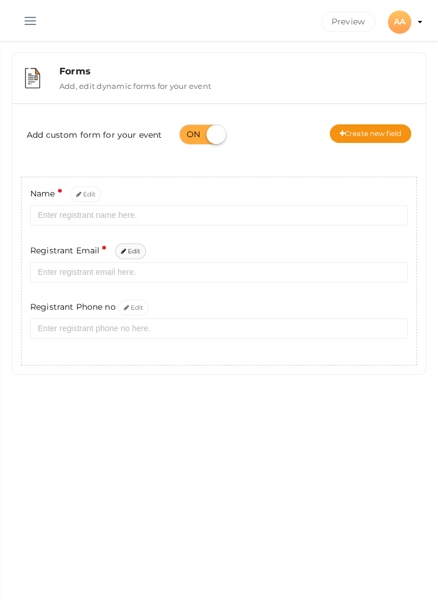
click at [124, 254] on icon at bounding box center [123, 252] width 5 height 6
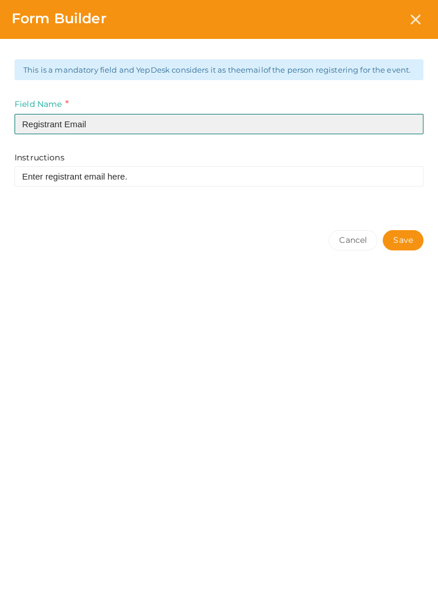
click at [60, 134] on input "Registrant Email" at bounding box center [219, 124] width 409 height 20
click at [67, 134] on input "Registrant Email" at bounding box center [219, 124] width 409 height 20
type input "Email"
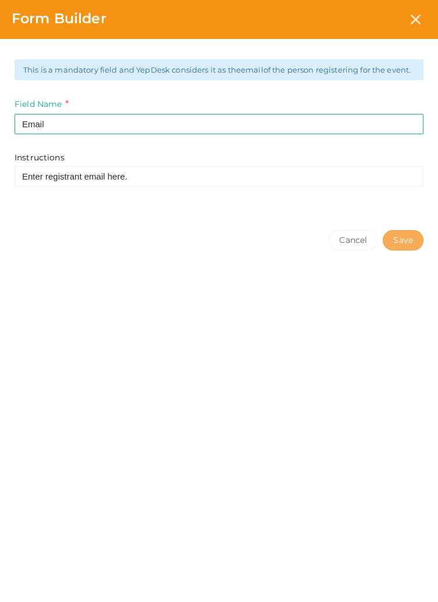
click at [408, 249] on button "Save" at bounding box center [403, 240] width 41 height 20
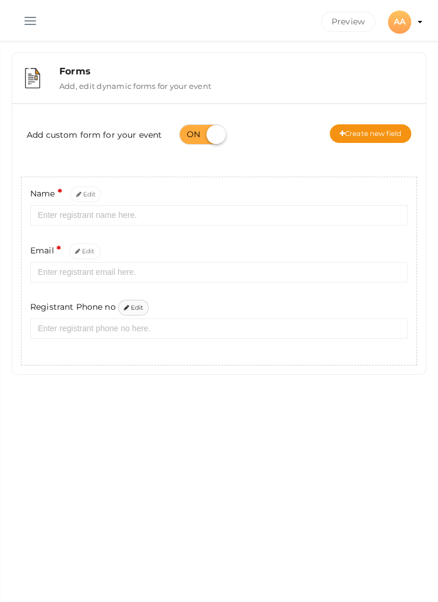
click at [134, 309] on button "Edit" at bounding box center [133, 308] width 31 height 16
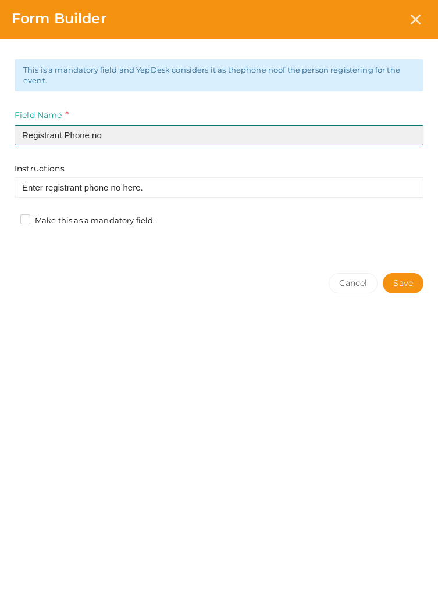
click at [66, 133] on input "Registrant Phone no" at bounding box center [219, 135] width 409 height 20
type input "Phone no"
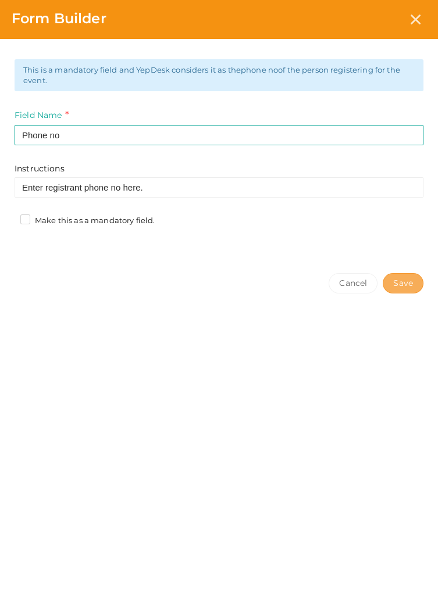
click at [403, 282] on button "Save" at bounding box center [403, 283] width 41 height 20
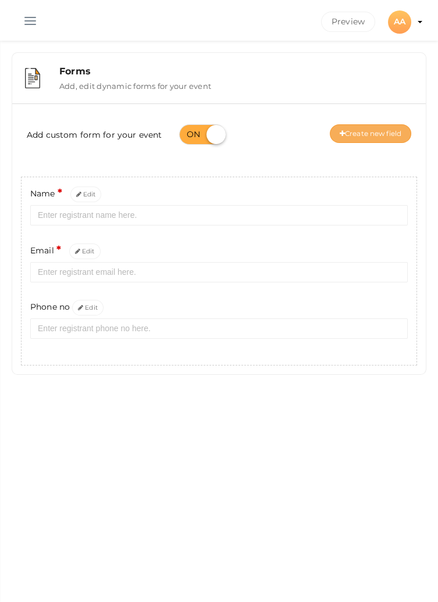
click at [349, 133] on button "Create new field" at bounding box center [370, 133] width 81 height 19
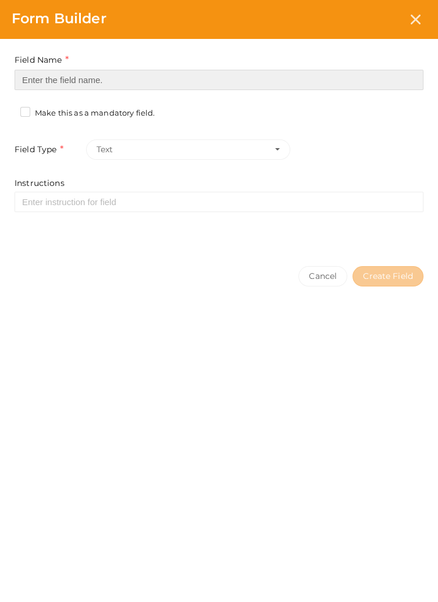
click at [228, 79] on input at bounding box center [219, 80] width 409 height 20
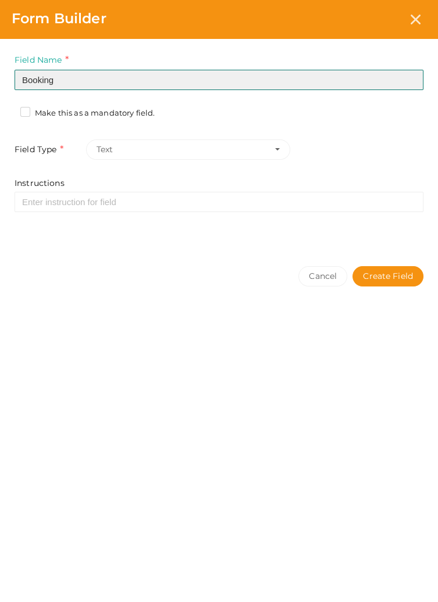
type input "Booking"
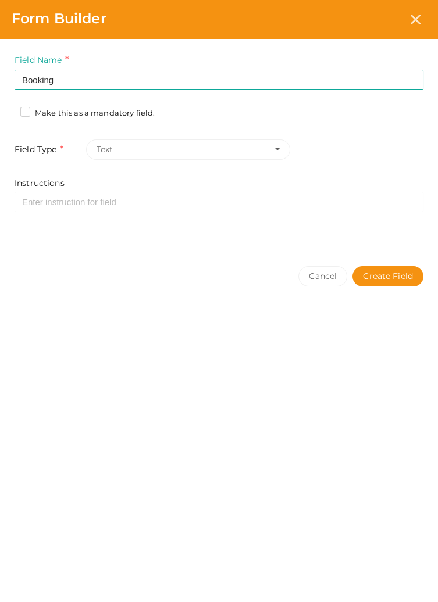
click at [22, 99] on div "Field Name Booking Required. Form field name already used. Make this as a manda…" at bounding box center [219, 147] width 438 height 216
click at [24, 113] on label "Make this as a mandatory field." at bounding box center [87, 114] width 134 height 12
click at [9, 110] on input "Make this as a mandatory field." at bounding box center [9, 110] width 0 height 0
click at [393, 268] on button "Create Field" at bounding box center [387, 276] width 71 height 20
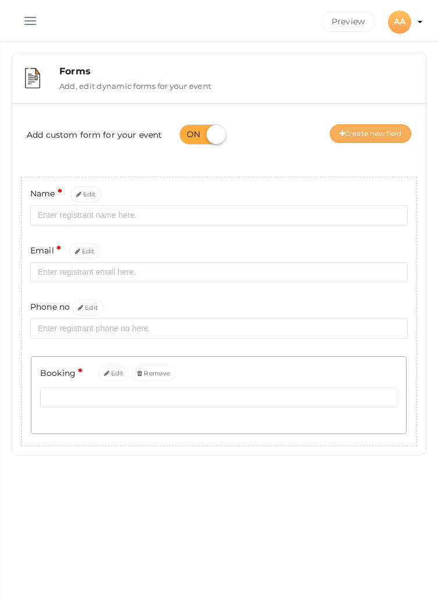
click at [367, 140] on button "Create new field" at bounding box center [370, 133] width 81 height 19
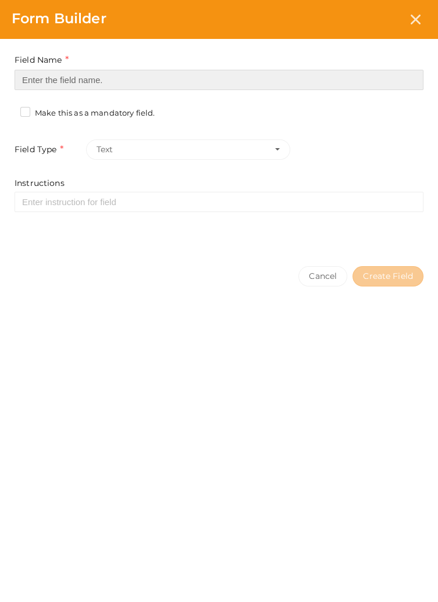
click at [42, 78] on input at bounding box center [219, 80] width 409 height 20
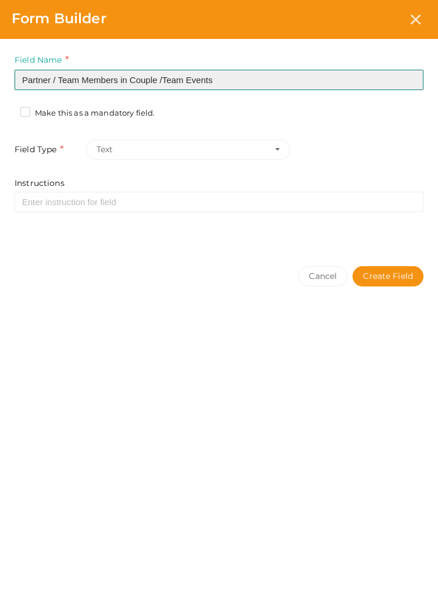
click at [160, 76] on input "Partner / Team Members in Couple /Team Events" at bounding box center [219, 80] width 409 height 20
click at [166, 79] on input "Partner / Team Members in Couple /Team Events" at bounding box center [219, 80] width 409 height 20
click at [160, 76] on input "Partner / Team Members in Couple /Team Events" at bounding box center [219, 80] width 409 height 20
click at [169, 82] on input "Partner / Team Members in Couple /Team Events" at bounding box center [219, 80] width 409 height 20
click at [163, 80] on input "Partner / Team Members in Couple /Team Events" at bounding box center [219, 80] width 409 height 20
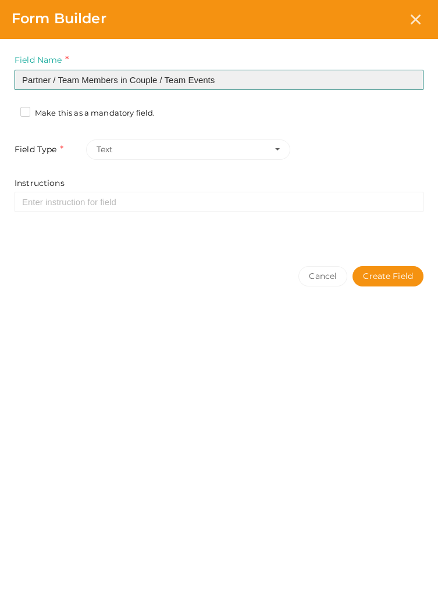
click at [120, 78] on input "Partner / Team Members in Couple / Team Events" at bounding box center [219, 80] width 409 height 20
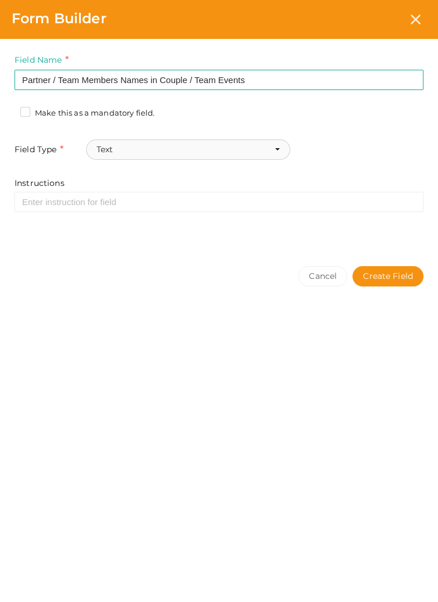
click at [265, 144] on button "Text" at bounding box center [188, 150] width 205 height 20
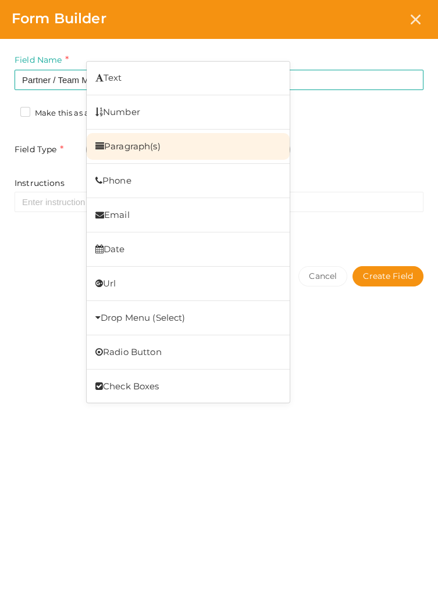
click at [219, 149] on link "Paragraph(s)" at bounding box center [189, 146] width 204 height 27
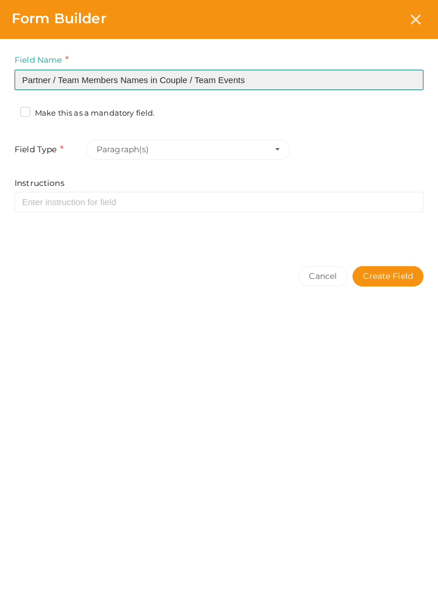
click at [277, 74] on input "Partner / Team Members Names in Couple / Team Events" at bounding box center [219, 80] width 409 height 20
click at [159, 82] on input "Partner / Team Members Names in Couple / Team Events" at bounding box center [219, 80] width 409 height 20
type input "Partner / Team Members Names"
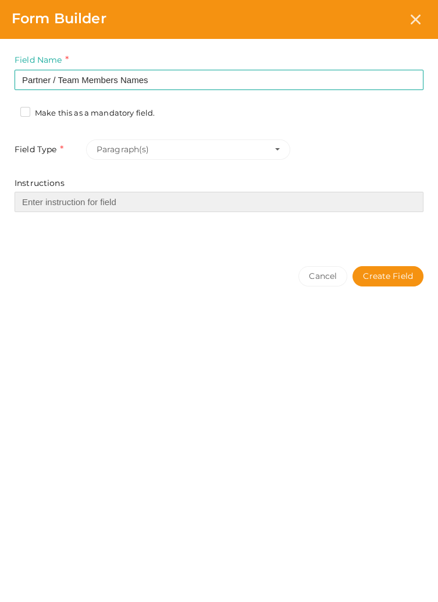
click at [133, 205] on input "Instructions" at bounding box center [219, 202] width 409 height 20
paste input "Couple / Team Events"
type input "For Couple / Team Events Only"
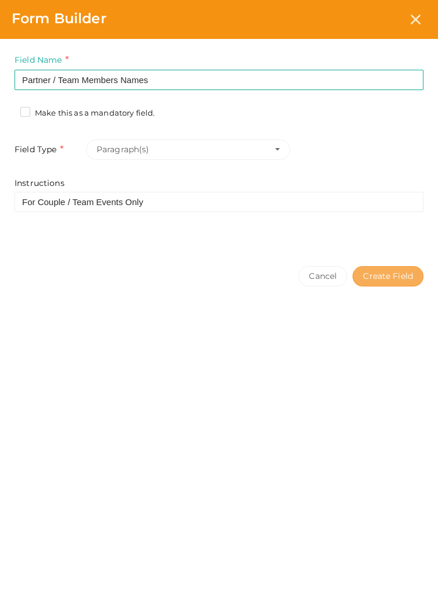
click at [392, 275] on button "Create Field" at bounding box center [387, 276] width 71 height 20
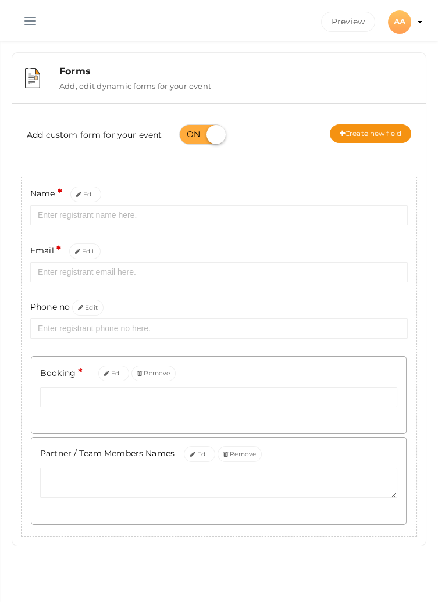
click at [28, 16] on button "button" at bounding box center [30, 18] width 30 height 30
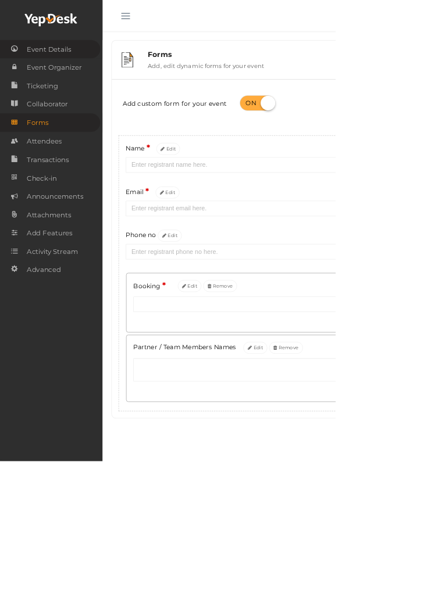
click at [76, 62] on span "Event Details" at bounding box center [64, 64] width 58 height 23
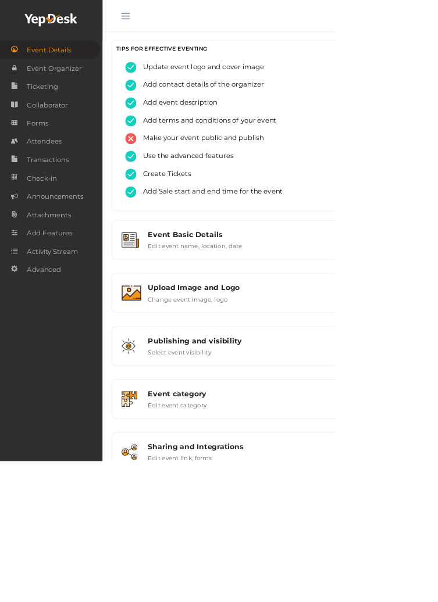
click at [163, 26] on button "button" at bounding box center [164, 18] width 30 height 30
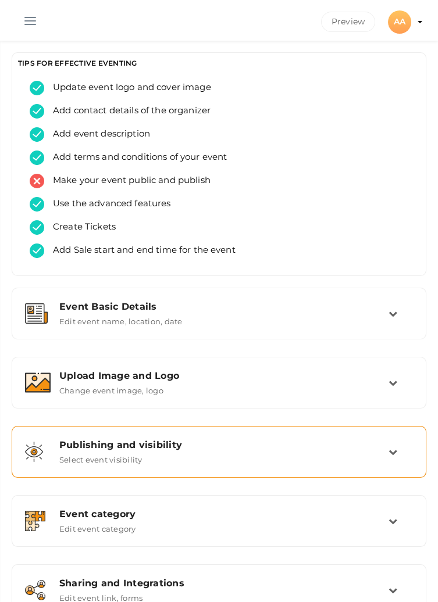
click at [385, 452] on div "Publishing and visibility Published UnPublished Select event visibility" at bounding box center [220, 452] width 338 height 25
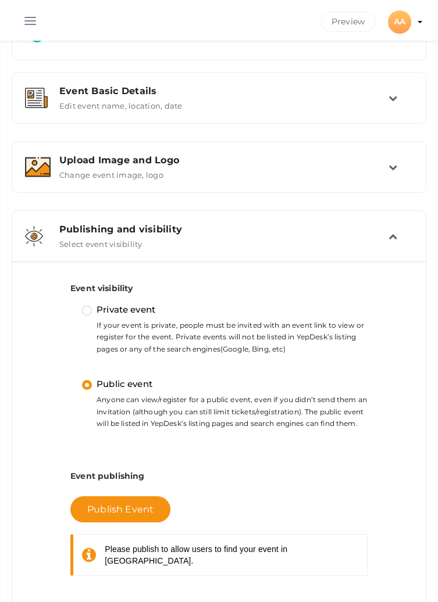
scroll to position [248, 0]
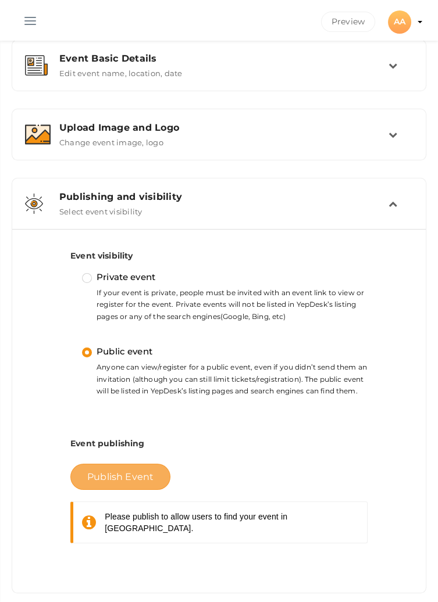
click at [126, 478] on span "Publish Event" at bounding box center [120, 477] width 66 height 11
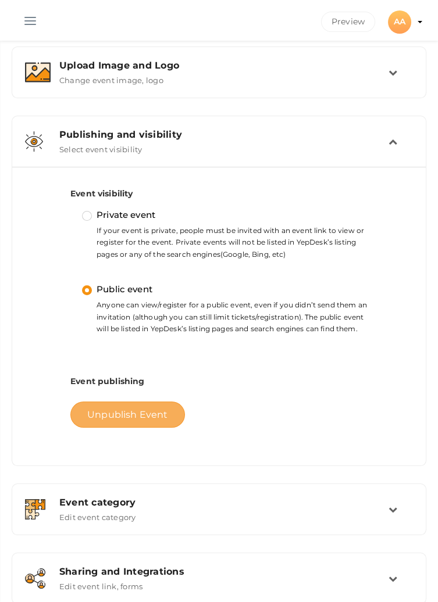
scroll to position [356, 0]
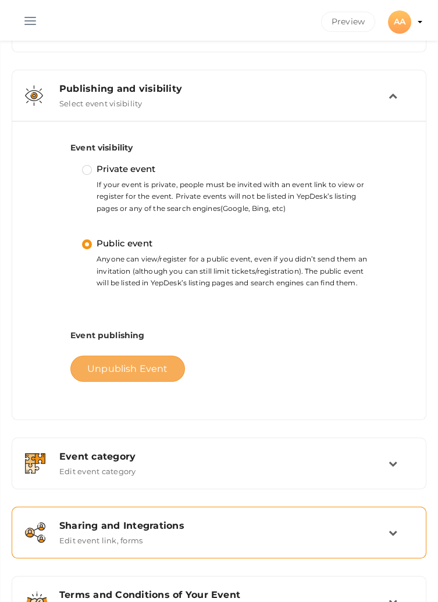
click at [385, 531] on div "Sharing and Integrations" at bounding box center [223, 525] width 329 height 11
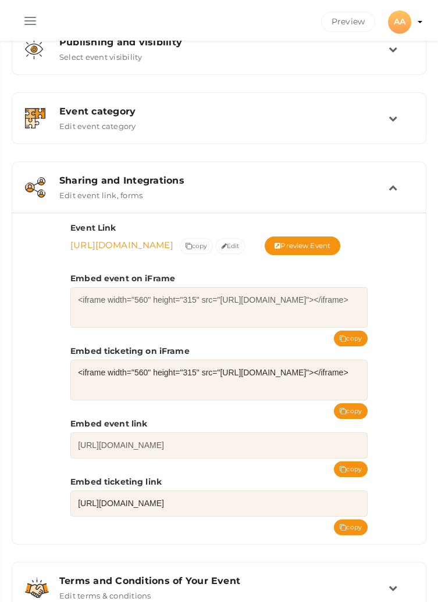
scroll to position [412, 0]
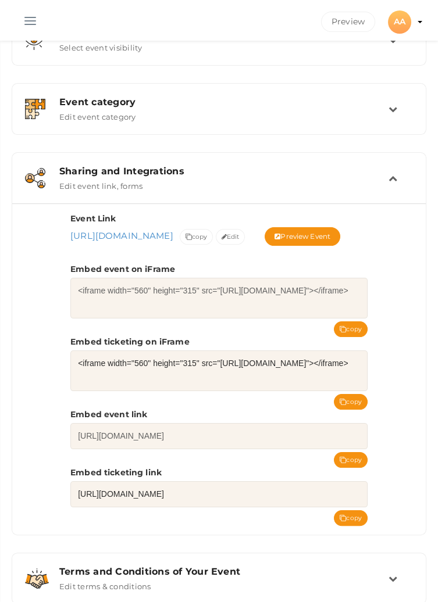
click at [398, 182] on td at bounding box center [400, 178] width 24 height 25
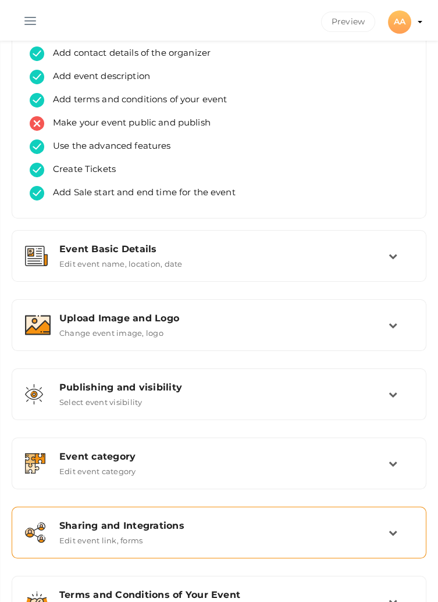
scroll to position [0, 0]
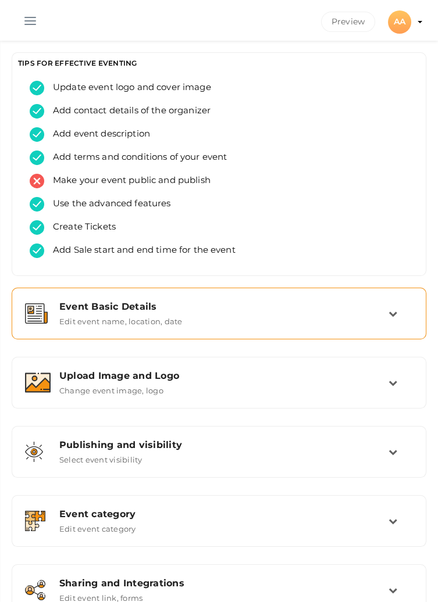
click at [391, 308] on td at bounding box center [400, 313] width 24 height 25
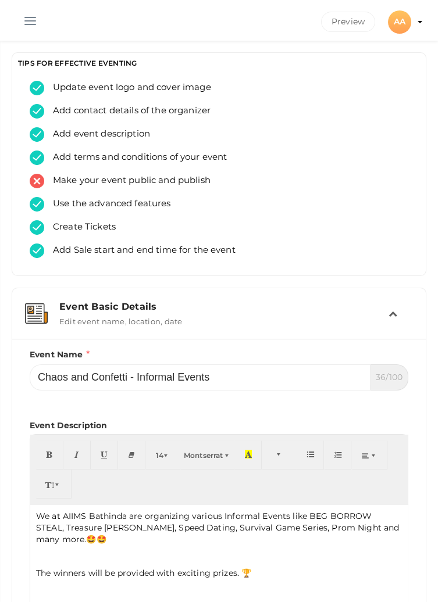
click at [401, 312] on td at bounding box center [400, 313] width 24 height 25
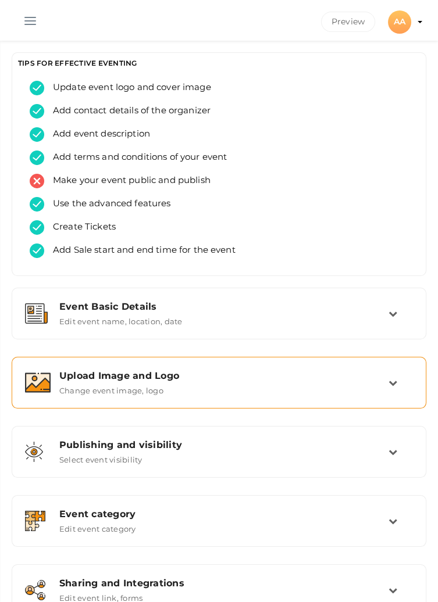
click at [395, 388] on td at bounding box center [400, 382] width 24 height 25
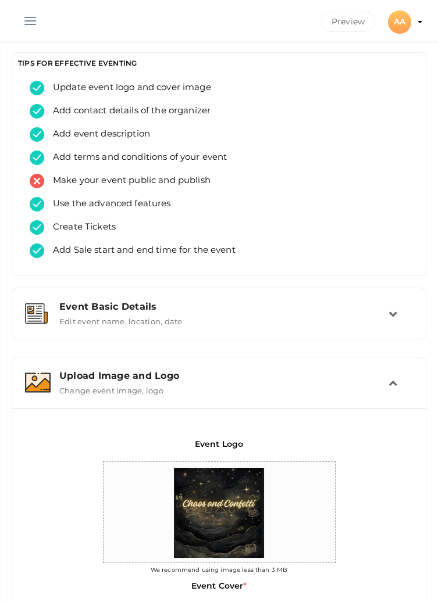
click at [34, 17] on button "button" at bounding box center [30, 18] width 30 height 30
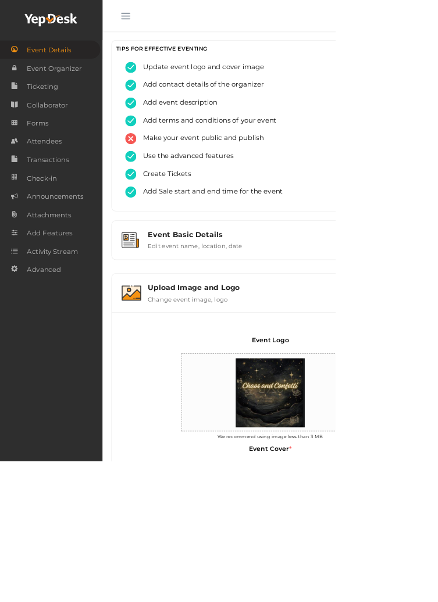
click at [55, 60] on span "Event Details" at bounding box center [64, 64] width 58 height 23
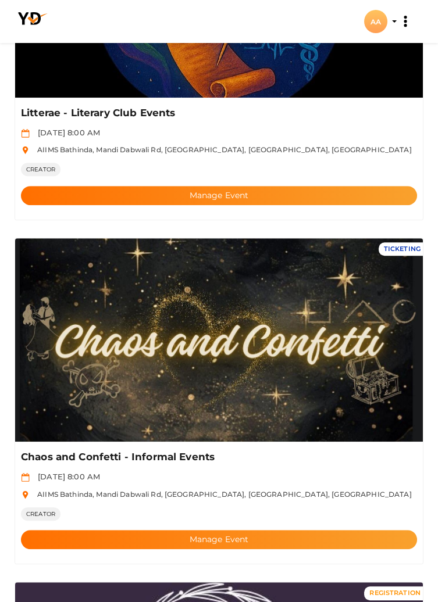
scroll to position [1270, 0]
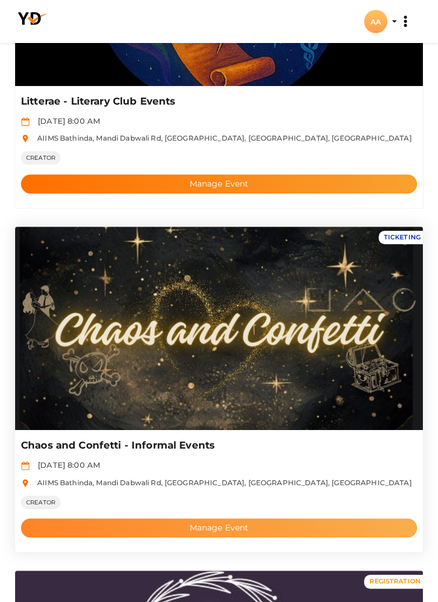
click at [73, 530] on button "Manage Event" at bounding box center [219, 528] width 396 height 19
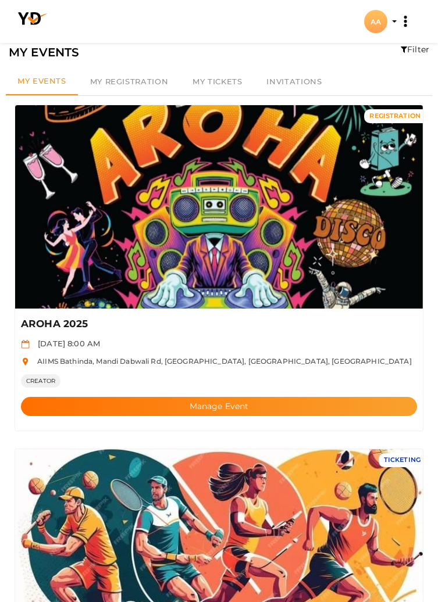
scroll to position [0, 0]
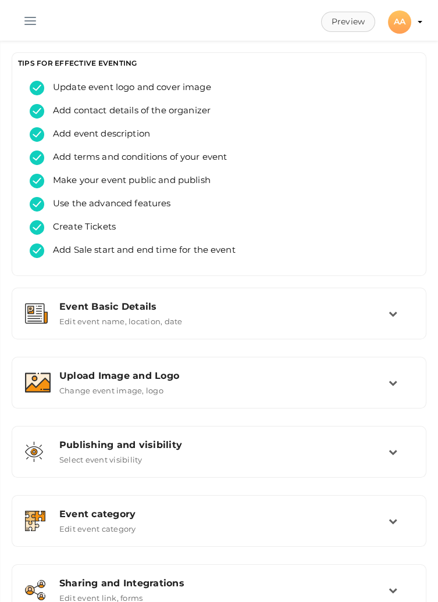
click at [349, 13] on button "Preview" at bounding box center [348, 22] width 54 height 20
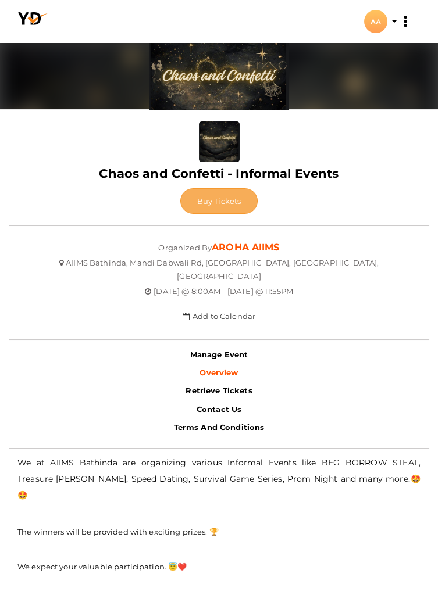
click at [215, 203] on span "Buy Tickets" at bounding box center [219, 201] width 44 height 9
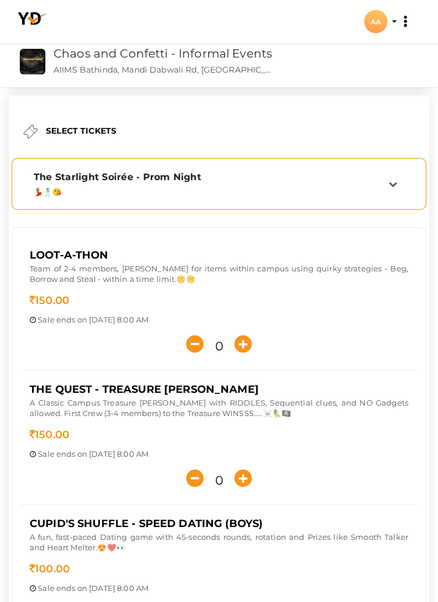
click at [383, 185] on div "The Starlight Soirée - Prom Night 💃🕺😘" at bounding box center [206, 184] width 363 height 25
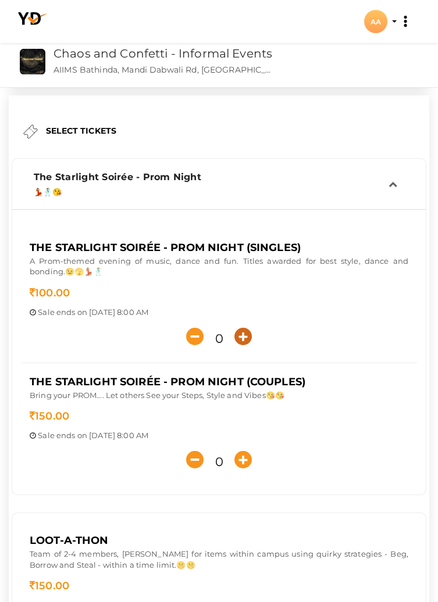
click at [244, 333] on icon "button" at bounding box center [242, 336] width 17 height 17
type input "1"
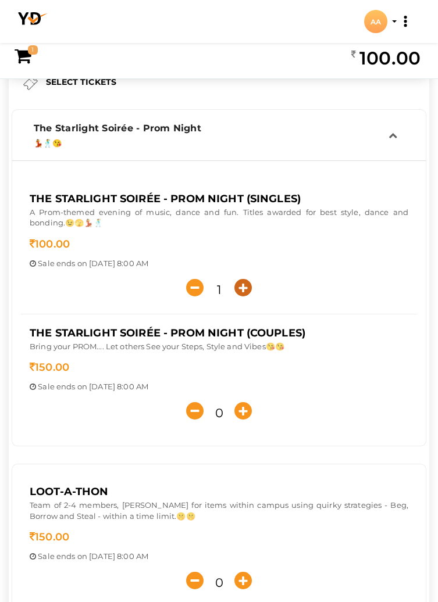
scroll to position [110, 0]
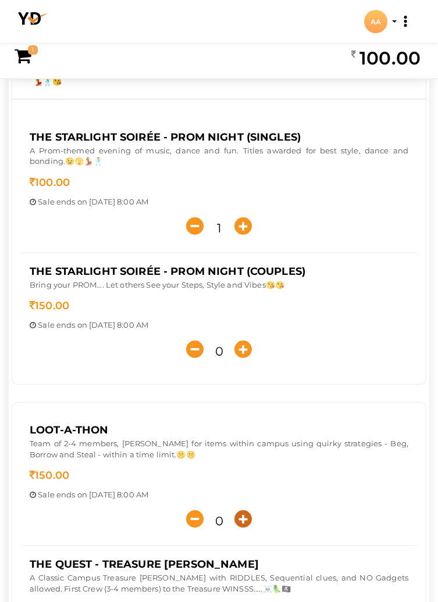
click at [240, 518] on icon "button" at bounding box center [242, 519] width 17 height 17
type input "1"
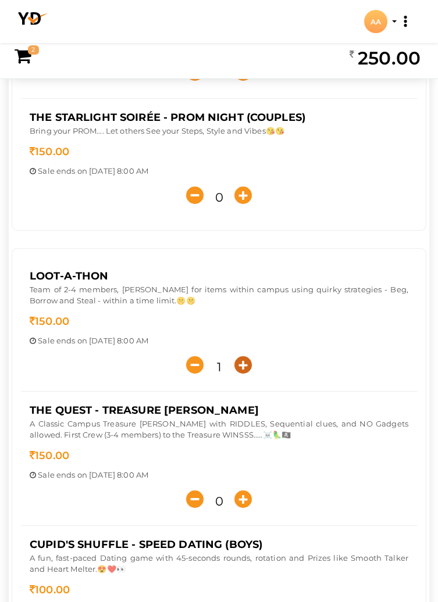
scroll to position [0, 0]
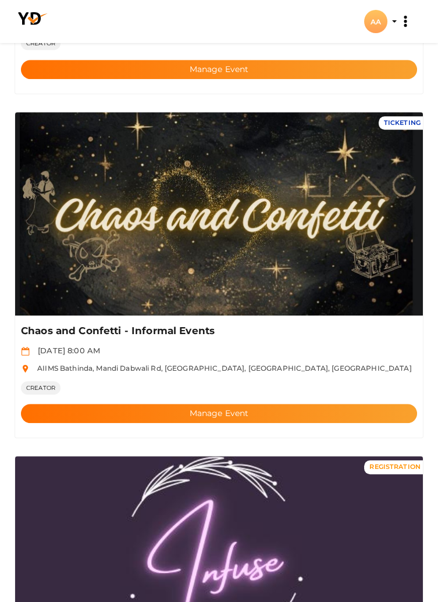
scroll to position [1384, 0]
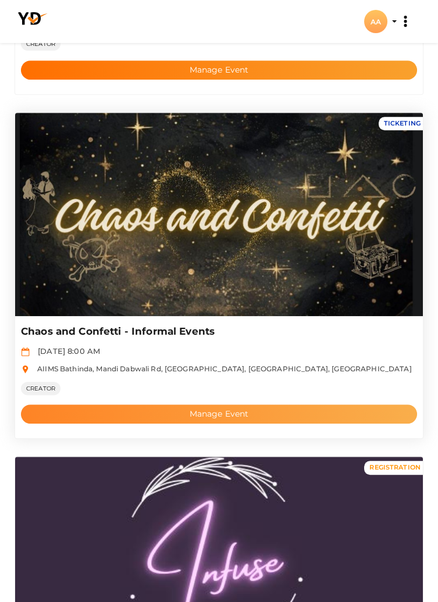
click at [238, 414] on button "Manage Event" at bounding box center [219, 414] width 396 height 19
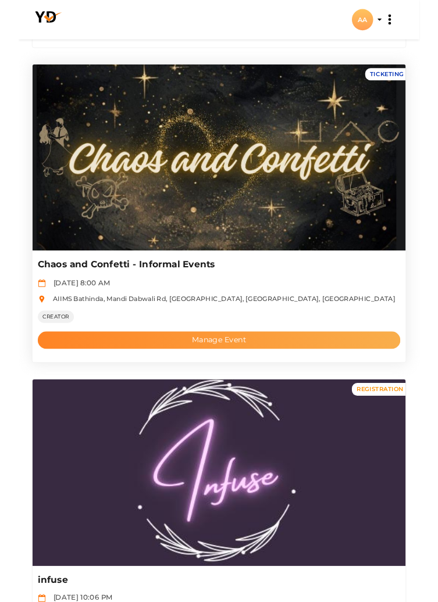
scroll to position [1440, 0]
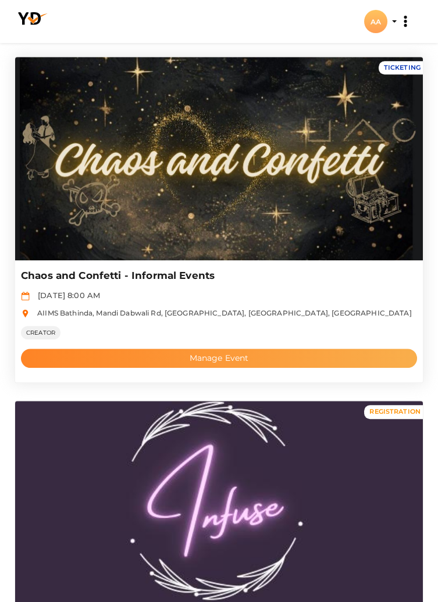
click at [82, 355] on button "Manage Event" at bounding box center [219, 358] width 396 height 19
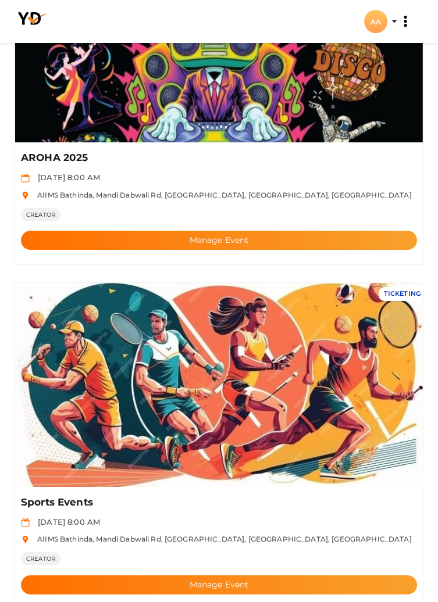
scroll to position [0, 0]
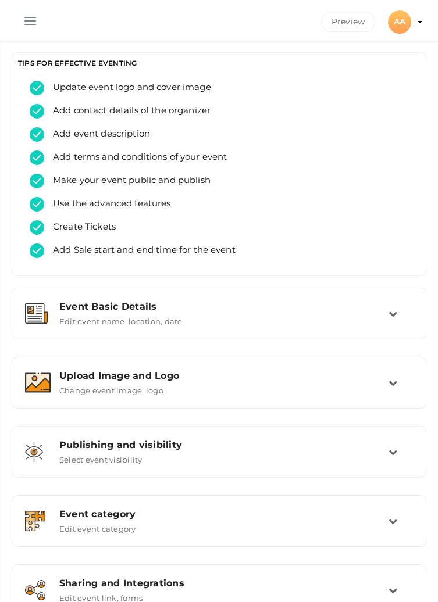
click at [28, 17] on button "button" at bounding box center [30, 18] width 30 height 30
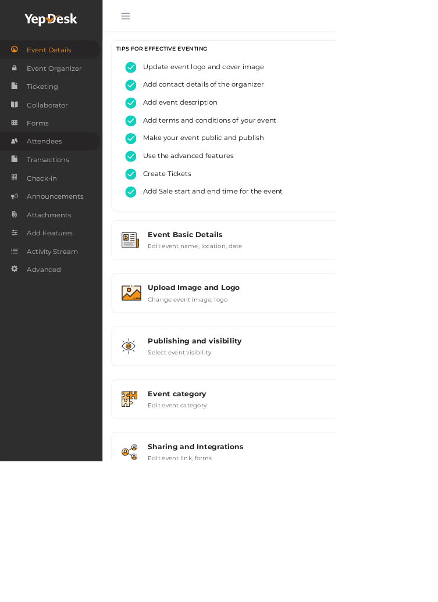
click at [95, 187] on link "Attendees" at bounding box center [65, 185] width 131 height 24
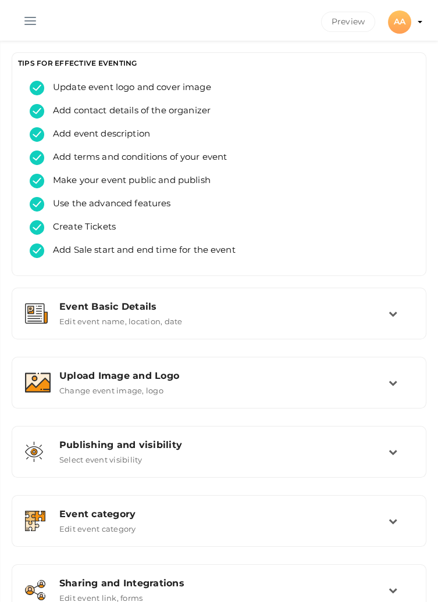
click at [28, 24] on button "button" at bounding box center [30, 18] width 30 height 30
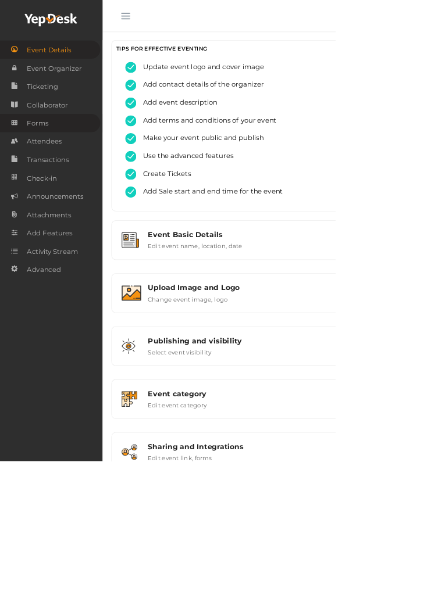
click at [83, 166] on link "Forms" at bounding box center [65, 161] width 131 height 24
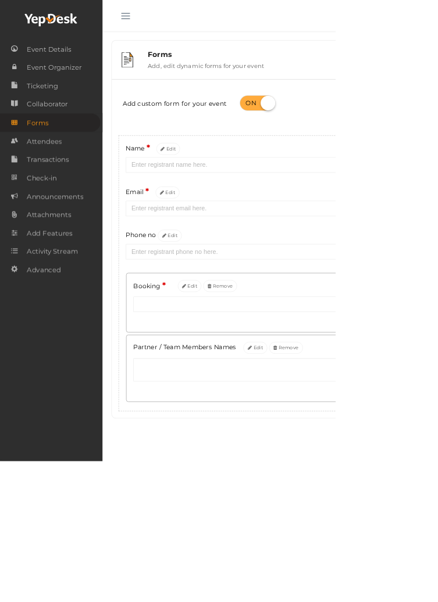
click at [156, 12] on button "button" at bounding box center [164, 18] width 30 height 30
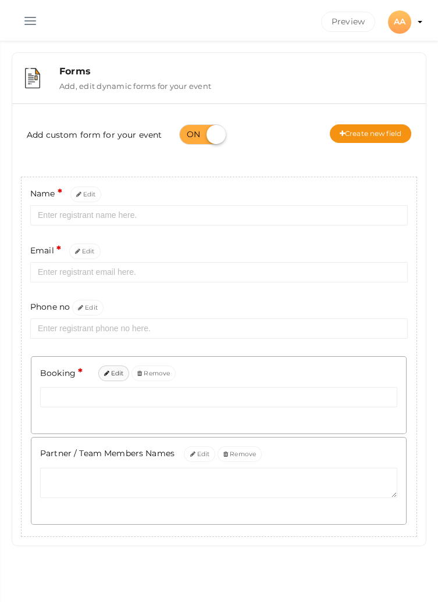
click at [115, 370] on button "Edit" at bounding box center [113, 374] width 31 height 16
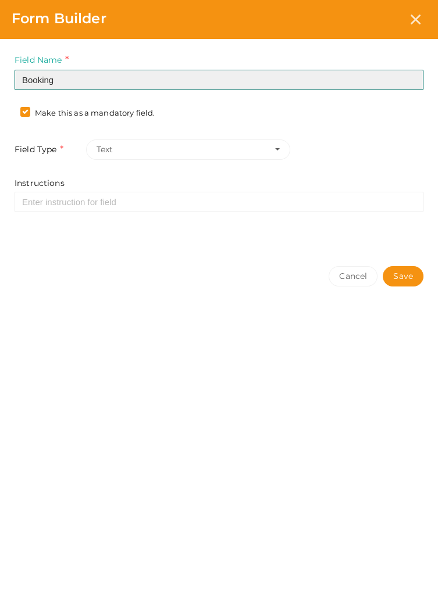
click at [71, 76] on input "Booking" at bounding box center [219, 80] width 409 height 20
type input "Booking ID"
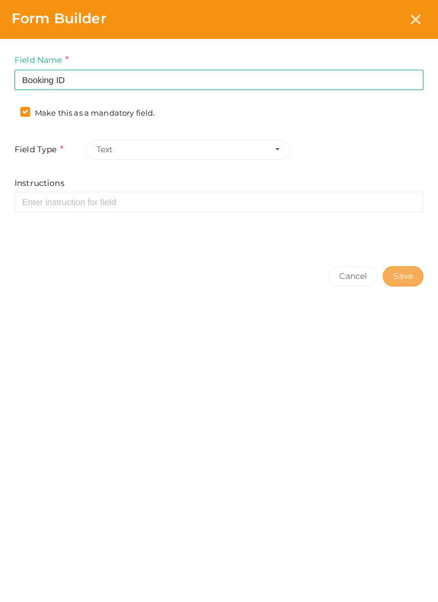
click at [395, 274] on button "Save" at bounding box center [403, 276] width 41 height 20
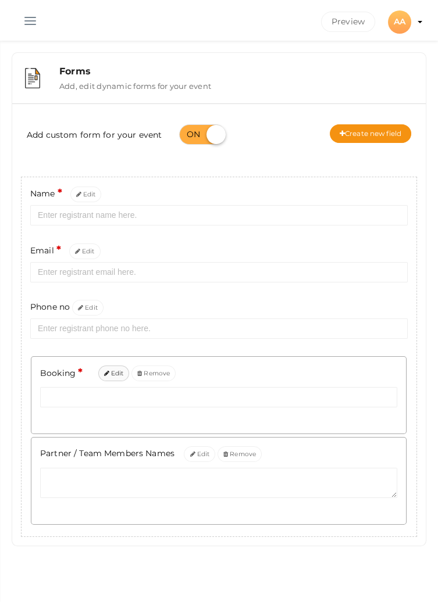
click at [109, 373] on button "Edit" at bounding box center [113, 374] width 31 height 16
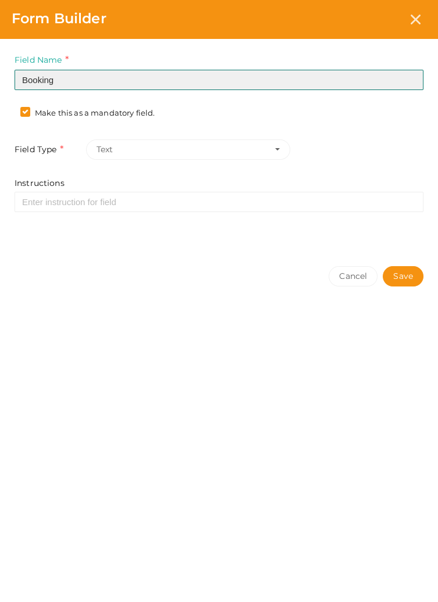
click at [148, 81] on input "Booking" at bounding box center [219, 80] width 409 height 20
type input "Booking ID"
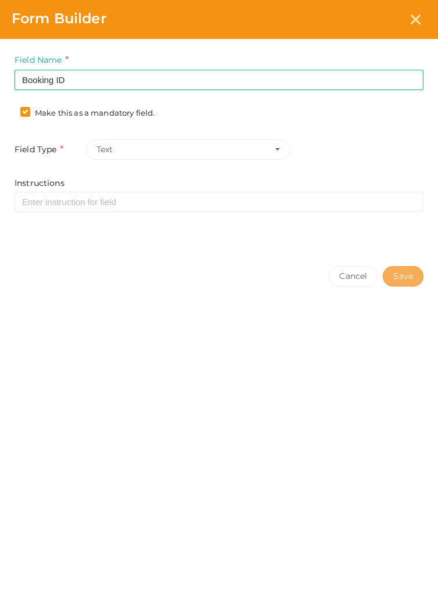
click at [403, 279] on button "Save" at bounding box center [403, 276] width 41 height 20
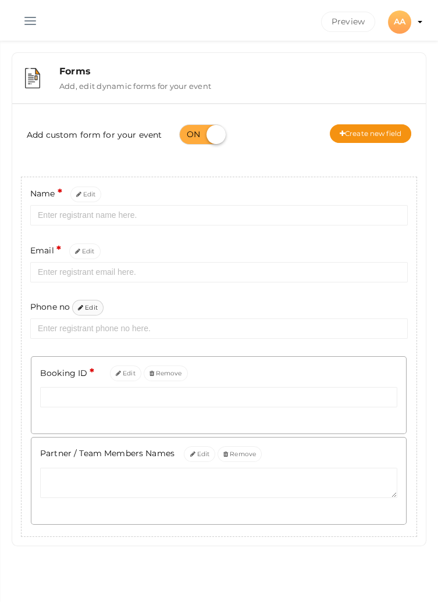
click at [88, 309] on button "Edit" at bounding box center [87, 308] width 31 height 16
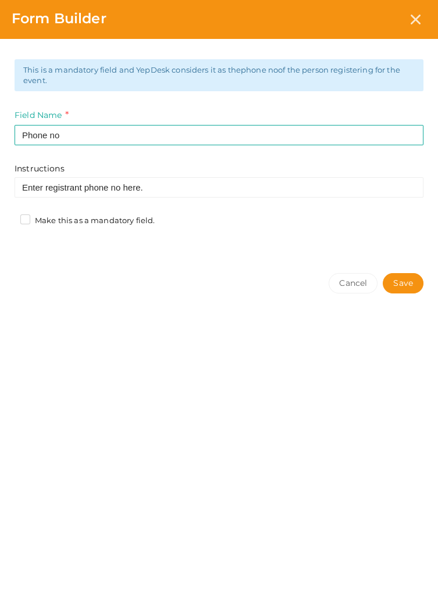
click at [32, 223] on label "Make this as a mandatory field." at bounding box center [87, 221] width 134 height 12
click at [9, 217] on input "Make this as a mandatory field." at bounding box center [9, 217] width 0 height 0
click at [414, 281] on button "Save" at bounding box center [403, 283] width 41 height 20
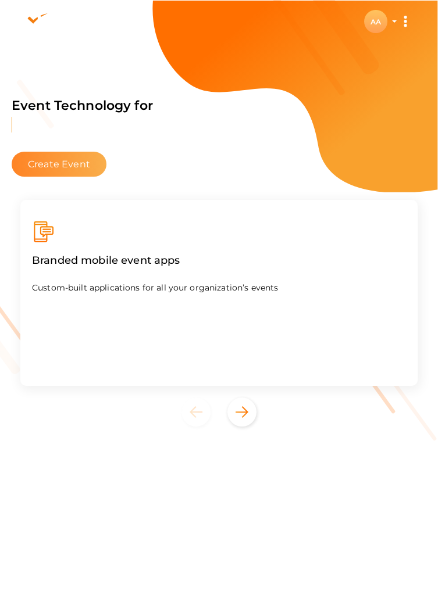
click at [42, 155] on button "Create Event" at bounding box center [59, 164] width 95 height 25
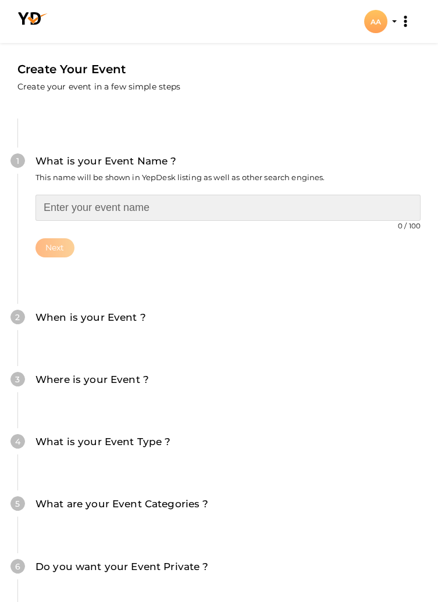
click at [161, 212] on input "text" at bounding box center [227, 208] width 385 height 26
type input "Cultural Events"
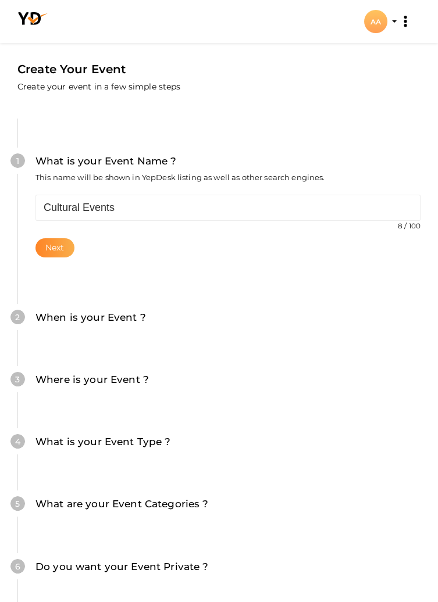
click at [59, 242] on button "Next" at bounding box center [54, 247] width 39 height 19
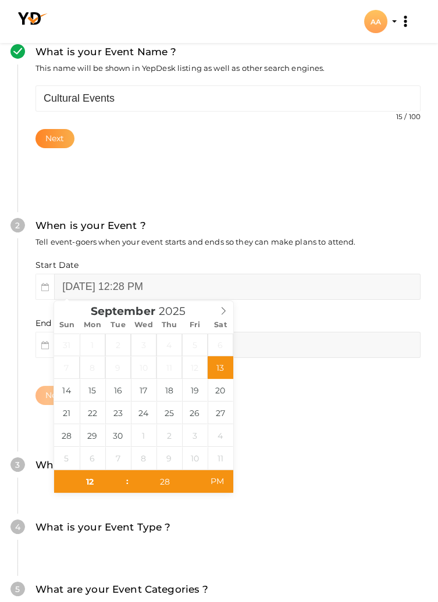
scroll to position [110, 0]
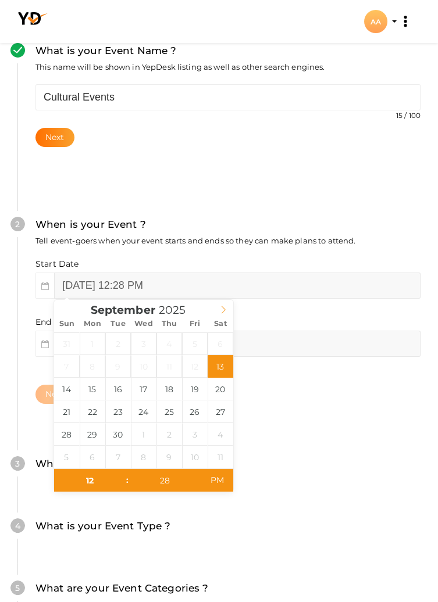
click at [222, 307] on icon at bounding box center [224, 310] width 4 height 8
type input "October 3, 2025 12:28 PM"
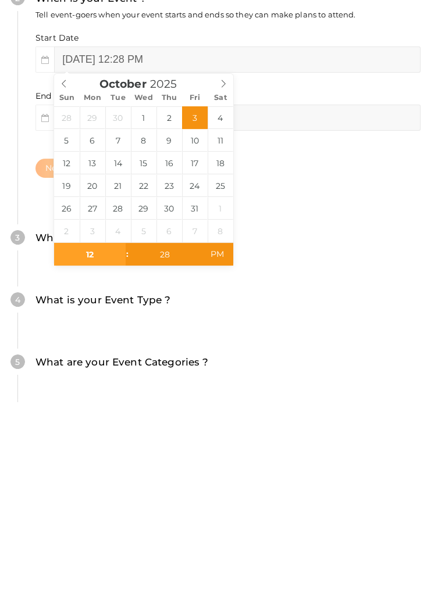
scroll to position [189, 0]
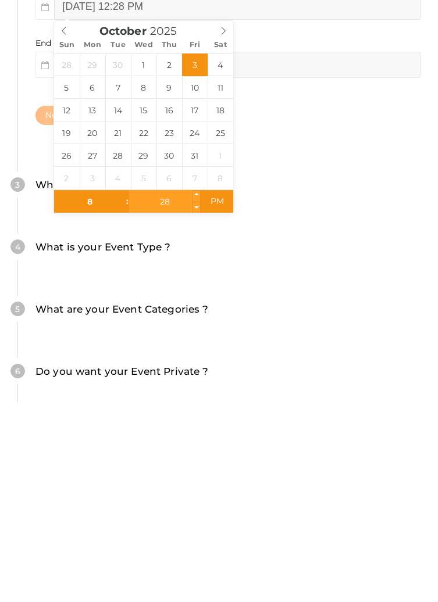
click at [168, 394] on input "28" at bounding box center [165, 402] width 72 height 23
type input "08"
type input "October 3, 2025 8:28 PM"
type input "00"
click at [217, 406] on span "PM" at bounding box center [217, 401] width 32 height 23
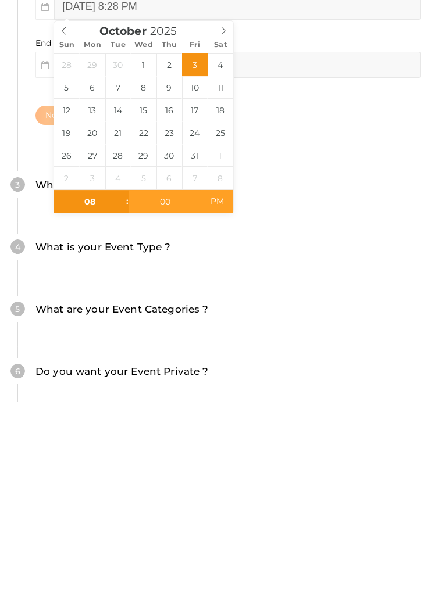
type input "[DATE] 8:00 AM"
click at [342, 345] on div "2 When is your Event ? Tell event-goers when your event starts and ends so they…" at bounding box center [218, 231] width 403 height 257
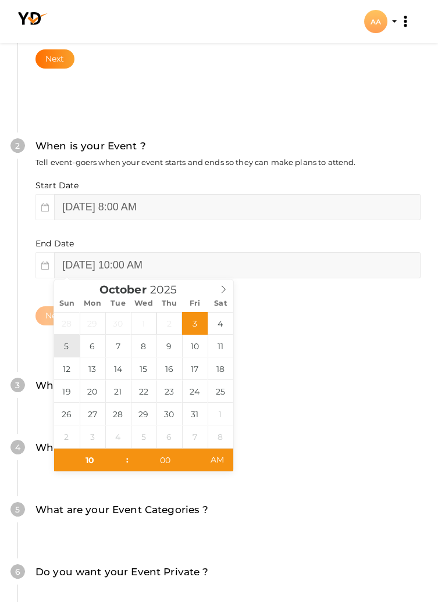
type input "October 5, 2025 10:00 AM"
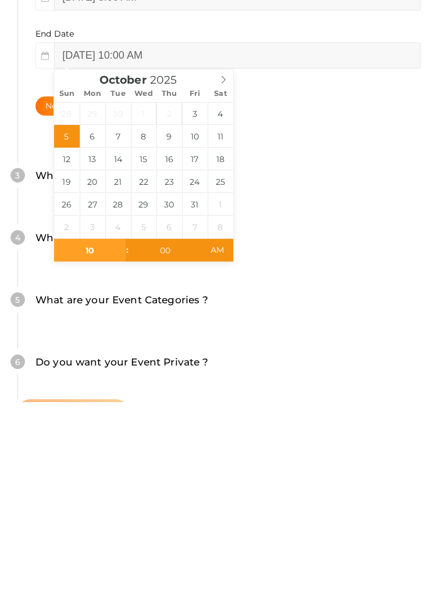
scroll to position [247, 0]
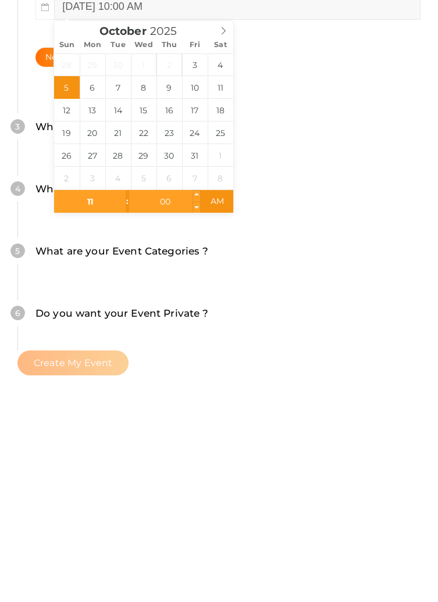
type input "11"
click at [174, 400] on input "00" at bounding box center [165, 402] width 72 height 23
type input "October 5, 2025 11:00 AM"
type input "55"
click at [221, 405] on span "AM" at bounding box center [217, 401] width 32 height 23
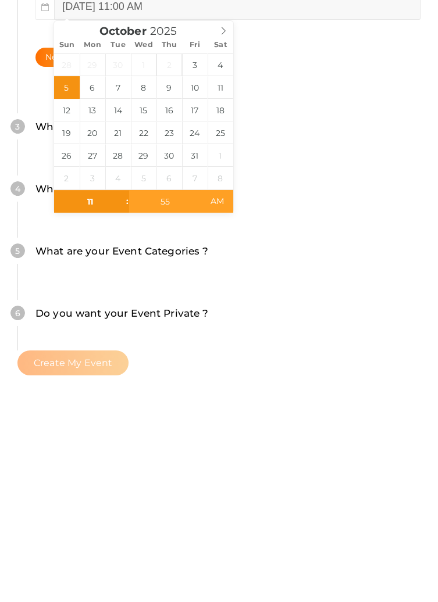
type input "[DATE] 11:55 PM"
click at [363, 345] on div "Where is your Event ? Tell event-goers where your event location is." at bounding box center [218, 333] width 367 height 27
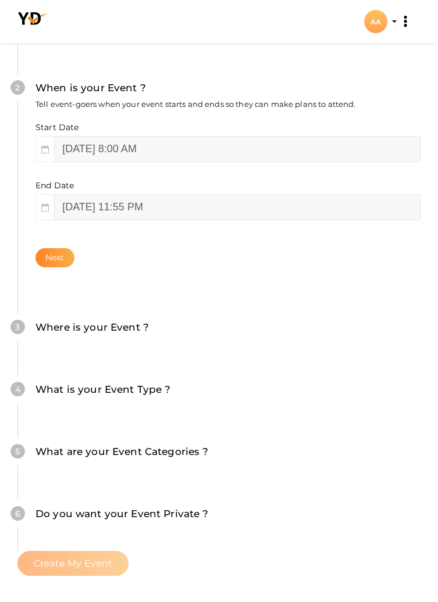
click at [45, 255] on button "Next" at bounding box center [54, 257] width 39 height 19
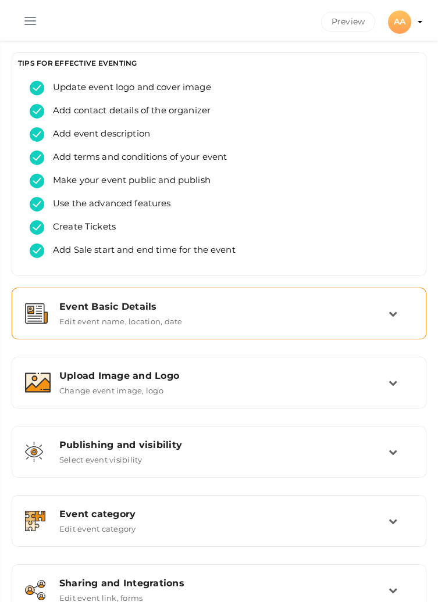
click at [386, 312] on div "Event Basic Details" at bounding box center [223, 306] width 329 height 11
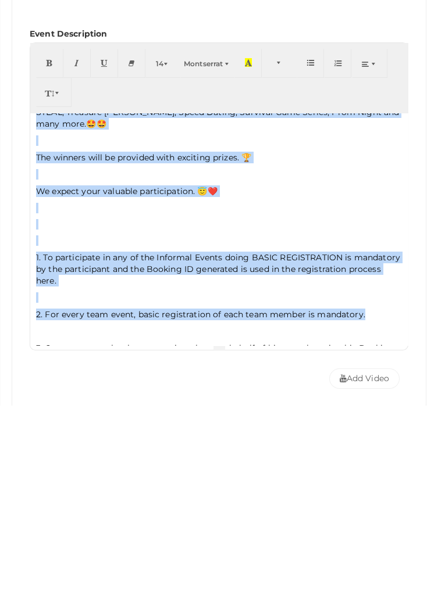
scroll to position [51, 0]
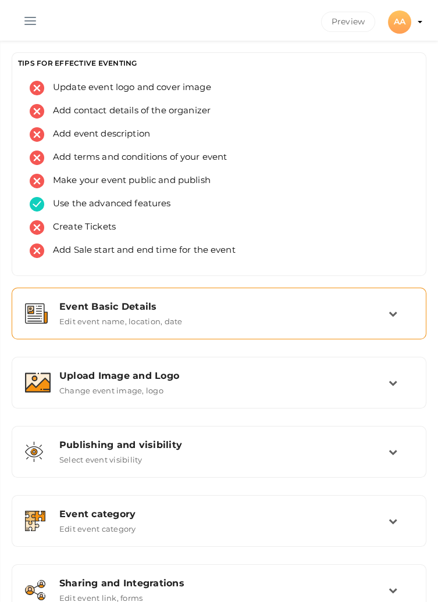
click at [386, 316] on div "Event Basic Details Edit event name, location, date" at bounding box center [220, 313] width 338 height 25
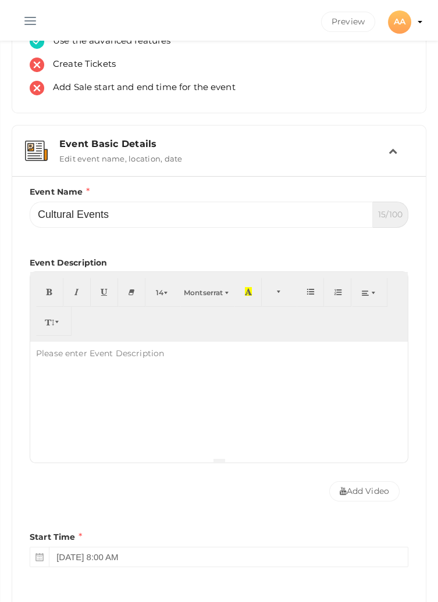
click at [151, 380] on div at bounding box center [218, 400] width 377 height 116
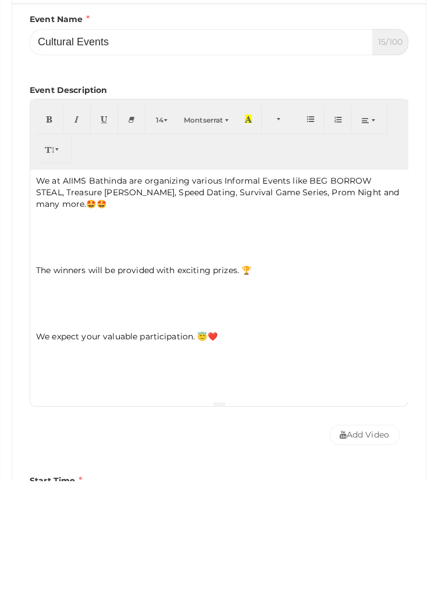
click at [259, 302] on p "We at AIIMS Bathinda are organizing various Informal Events like BEG BORROW STE…" at bounding box center [219, 314] width 366 height 35
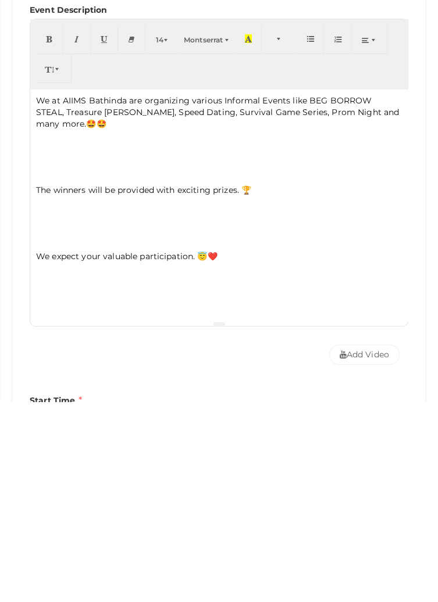
scroll to position [219, 0]
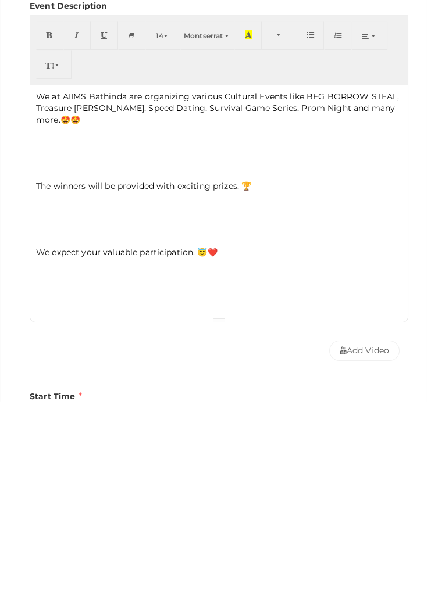
click at [300, 313] on p "We at AIIMS Bathinda are organizing various Cultural Events like BEG BORROW STE…" at bounding box center [219, 308] width 366 height 35
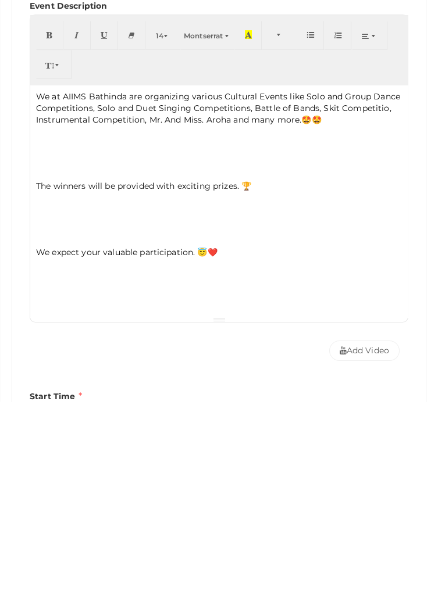
click at [382, 310] on p "We at AIIMS Bathinda are organizing various Cultural Events like Solo and Group…" at bounding box center [219, 308] width 366 height 35
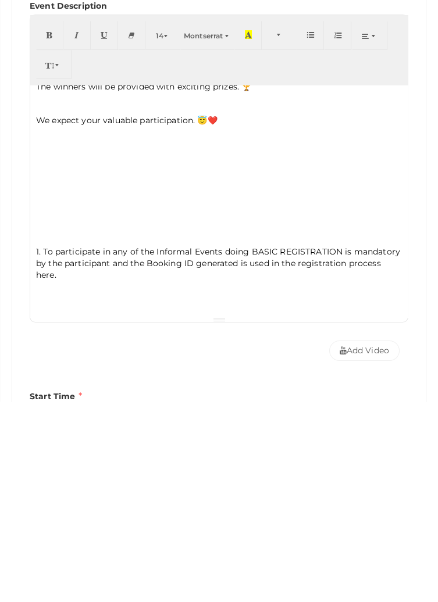
scroll to position [69, 0]
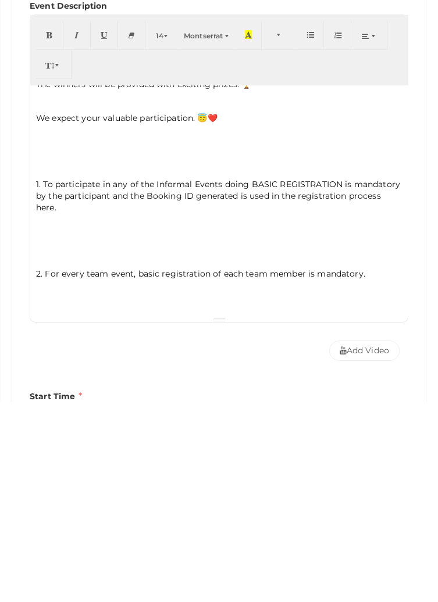
click at [187, 383] on span "1. To participate in any of the Informal Events doing BASIC REGISTRATION is man…" at bounding box center [218, 397] width 364 height 34
click at [190, 380] on span "1. To participate in any of the Informal Events doing BASIC REGISTRATION is man…" at bounding box center [218, 397] width 364 height 34
click at [191, 383] on span "1. To participate in any of the Informal Events doing BASIC REGISTRATION is man…" at bounding box center [218, 397] width 364 height 34
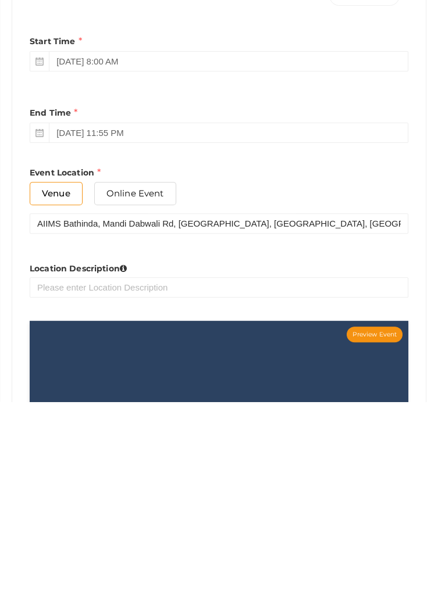
scroll to position [602, 0]
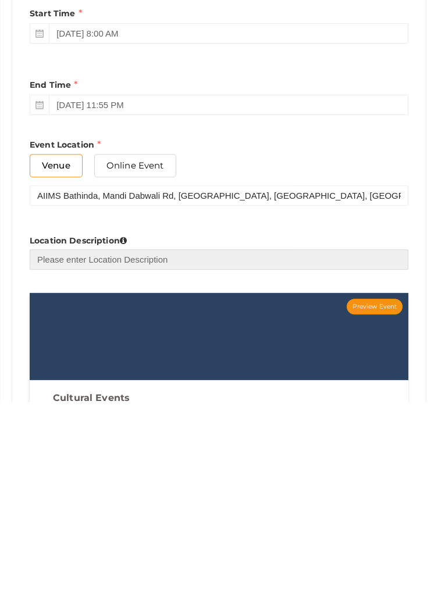
click at [191, 462] on input "text" at bounding box center [219, 460] width 379 height 20
type input "AIIMS Bathinda"
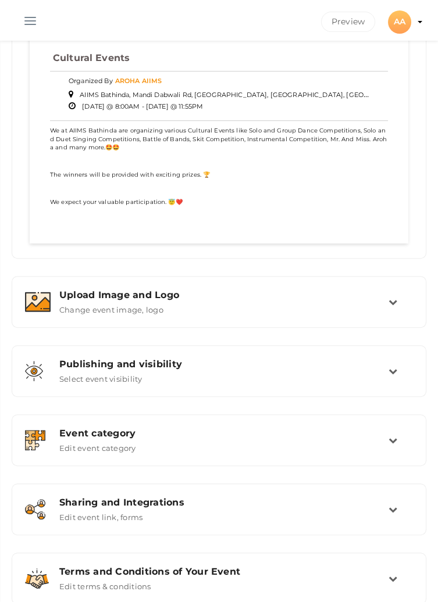
scroll to position [1176, 0]
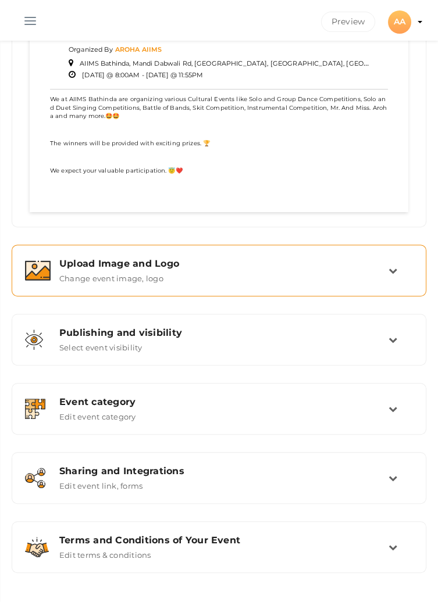
click at [380, 275] on div "Upload Image and Logo Change event image, logo" at bounding box center [220, 270] width 338 height 25
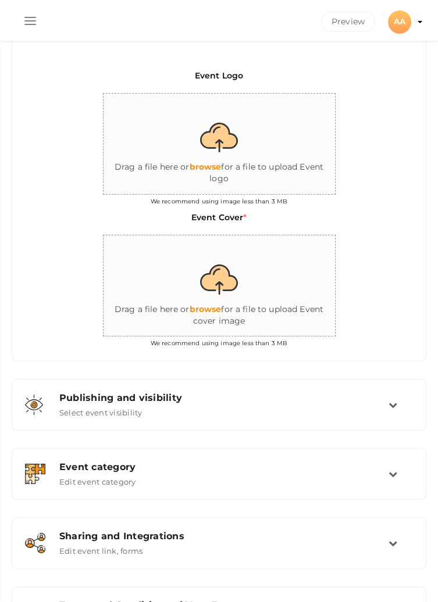
scroll to position [345, 0]
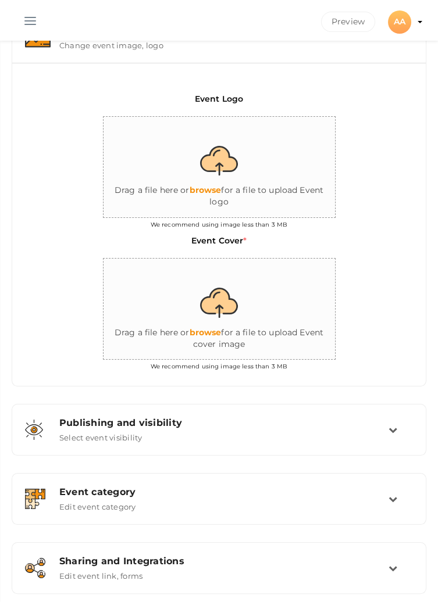
click at [222, 163] on input "file" at bounding box center [219, 168] width 233 height 102
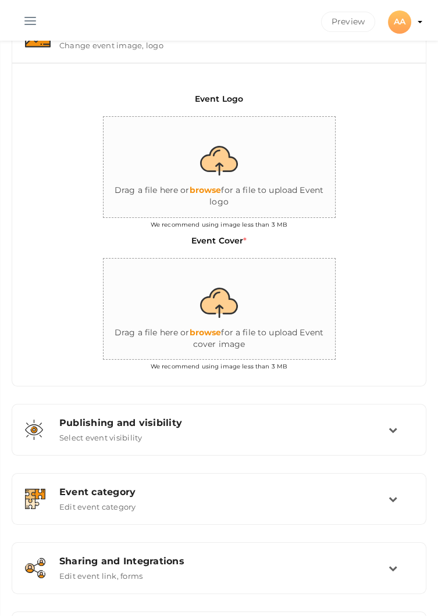
type input "C:\fakepath\IMG-20250913-WA0013.jpg"
